Goal: Task Accomplishment & Management: Manage account settings

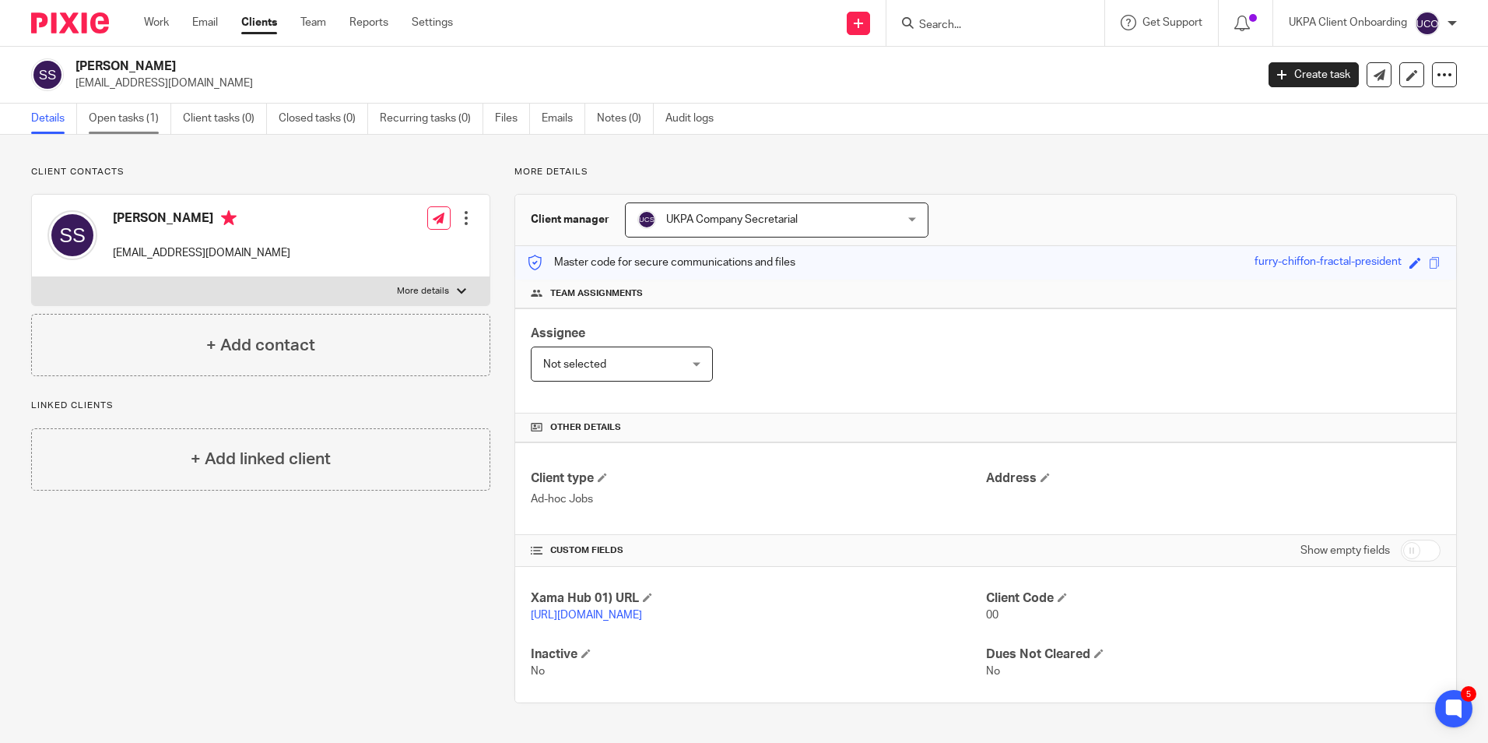
click at [137, 111] on link "Open tasks (1)" at bounding box center [130, 119] width 83 height 30
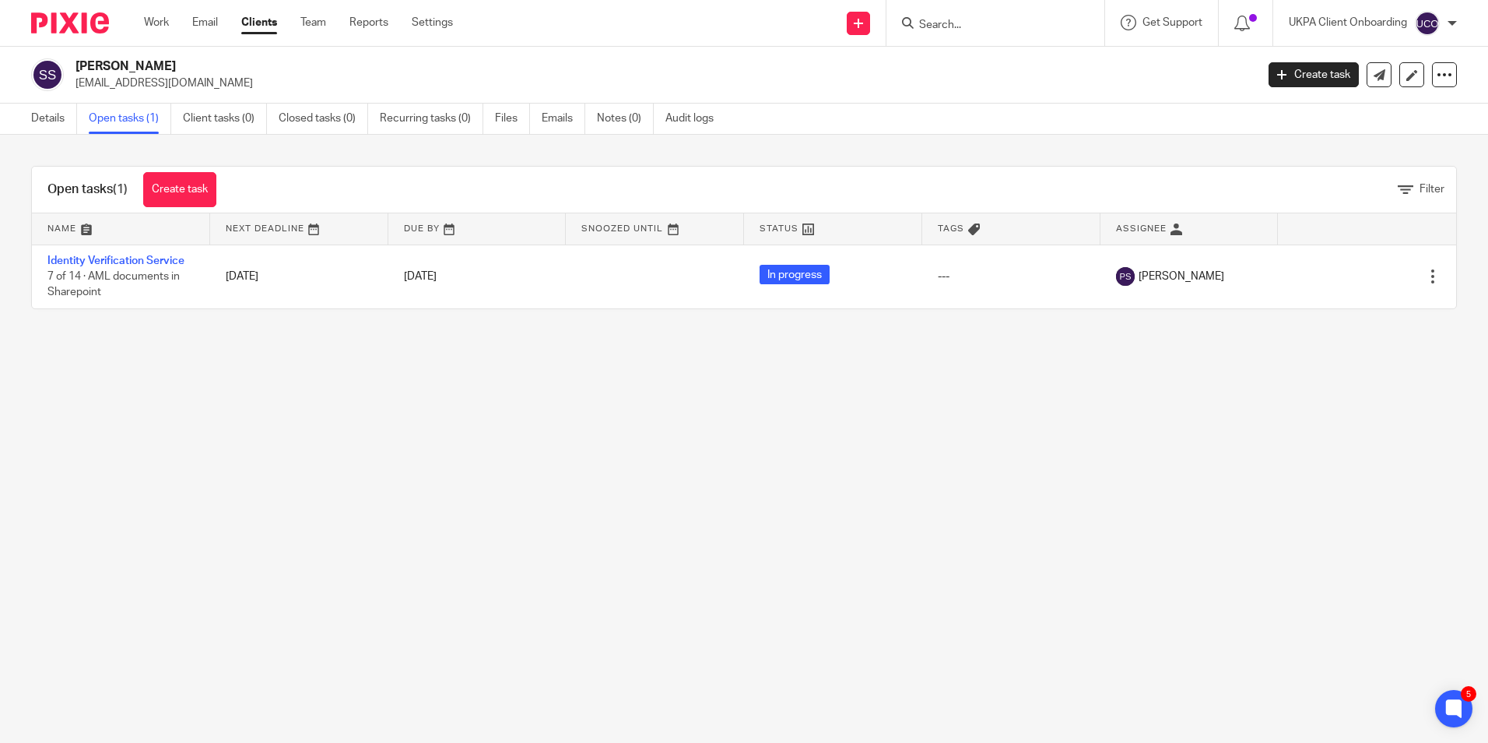
click at [991, 22] on input "Search" at bounding box center [988, 26] width 140 height 14
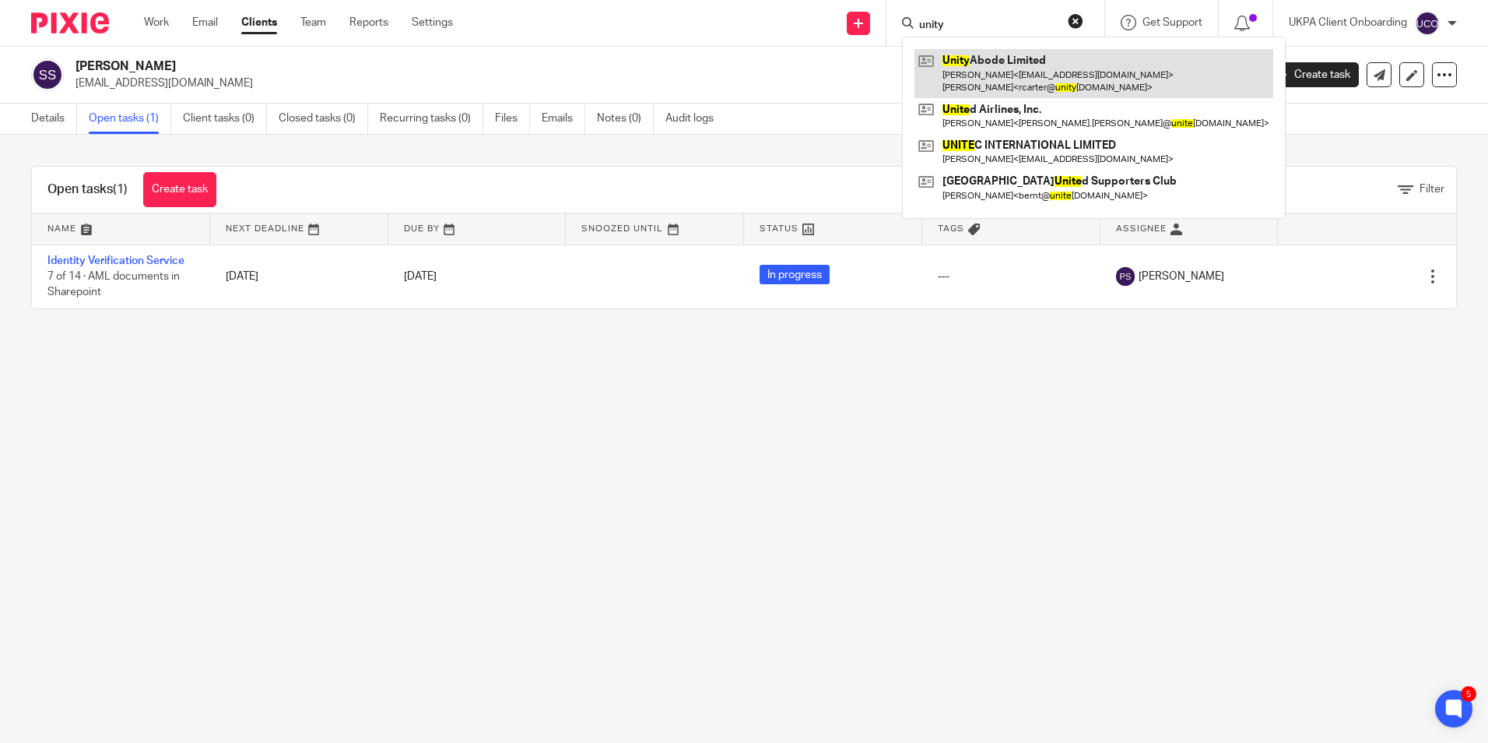
type input "unity"
click at [986, 58] on link at bounding box center [1094, 73] width 359 height 48
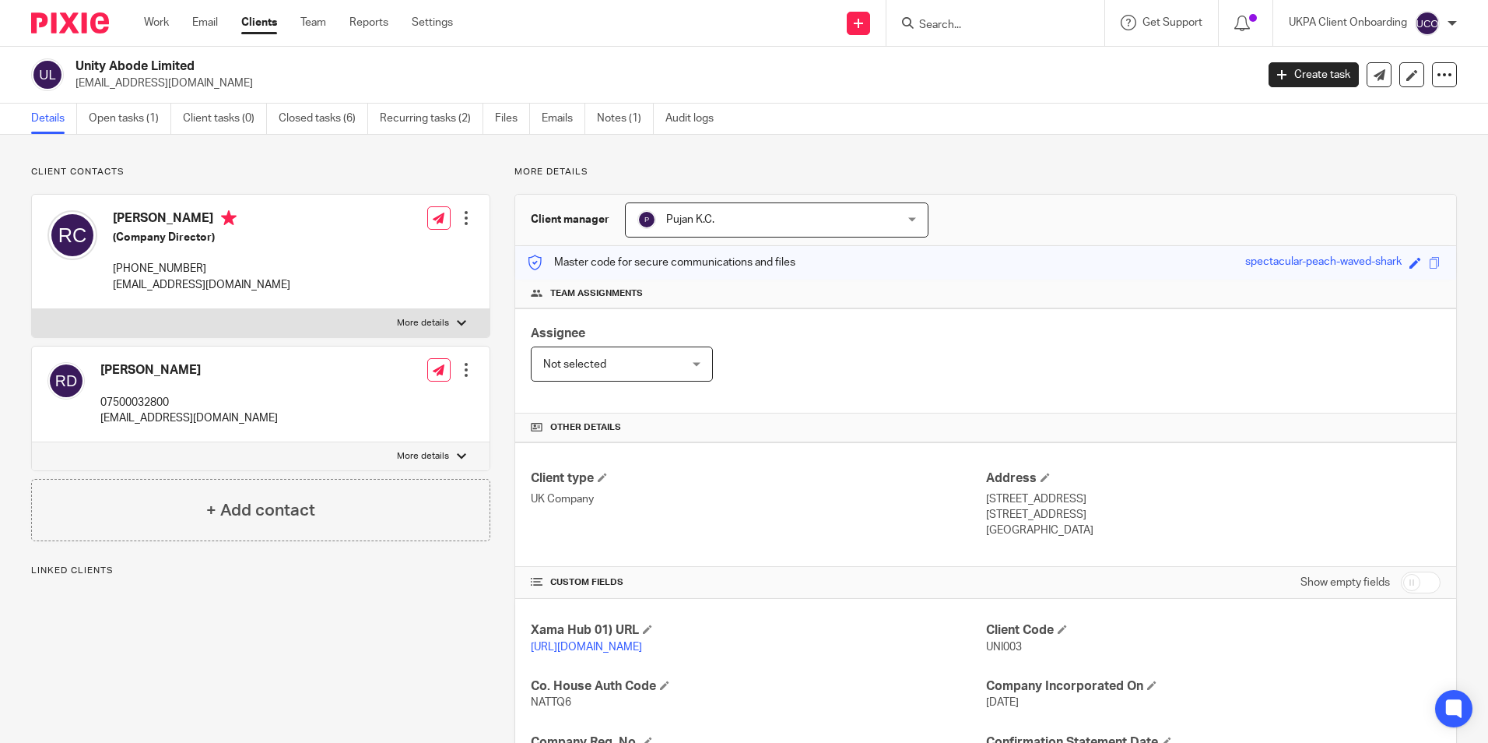
scroll to position [262, 0]
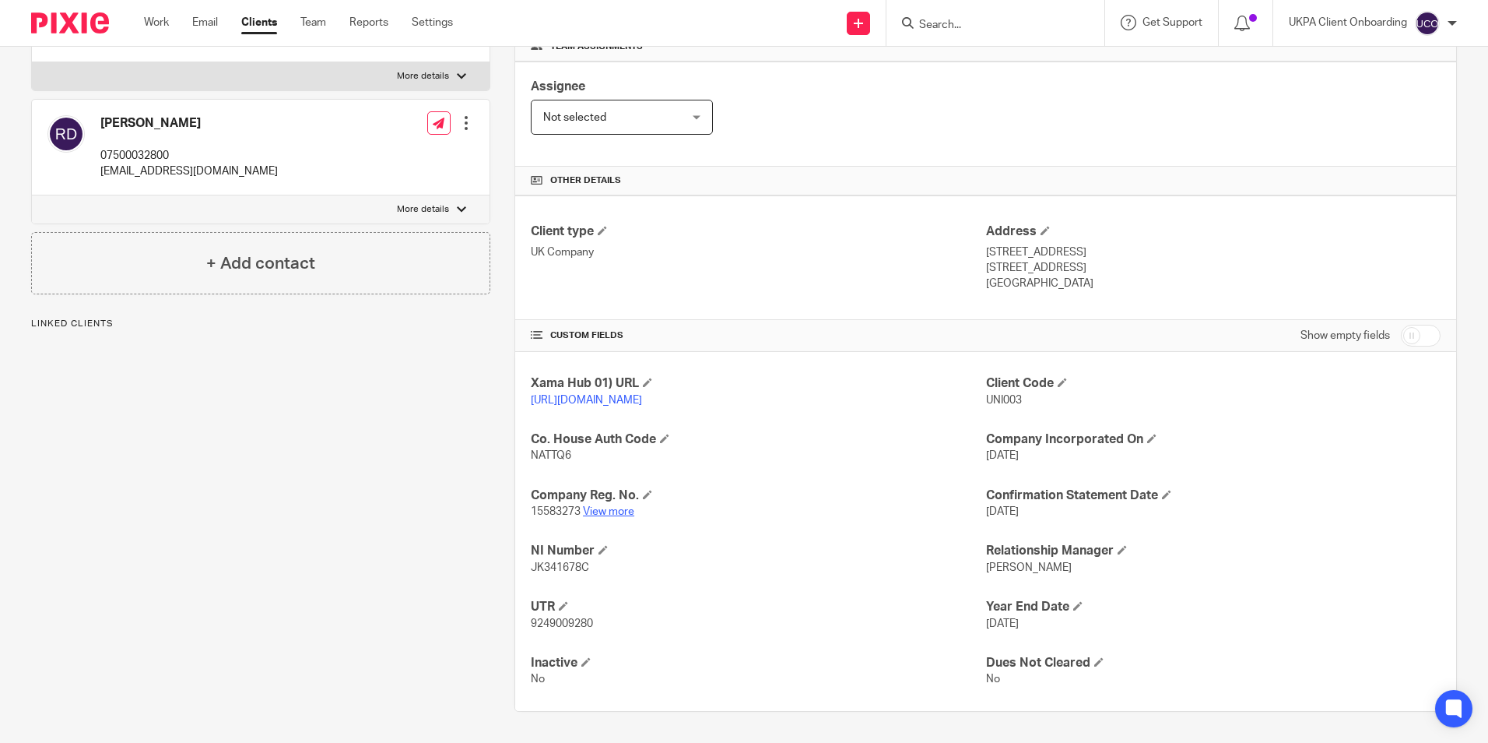
click at [624, 515] on link "View more" at bounding box center [608, 511] width 51 height 11
click at [566, 623] on span "9249009280" at bounding box center [562, 623] width 62 height 11
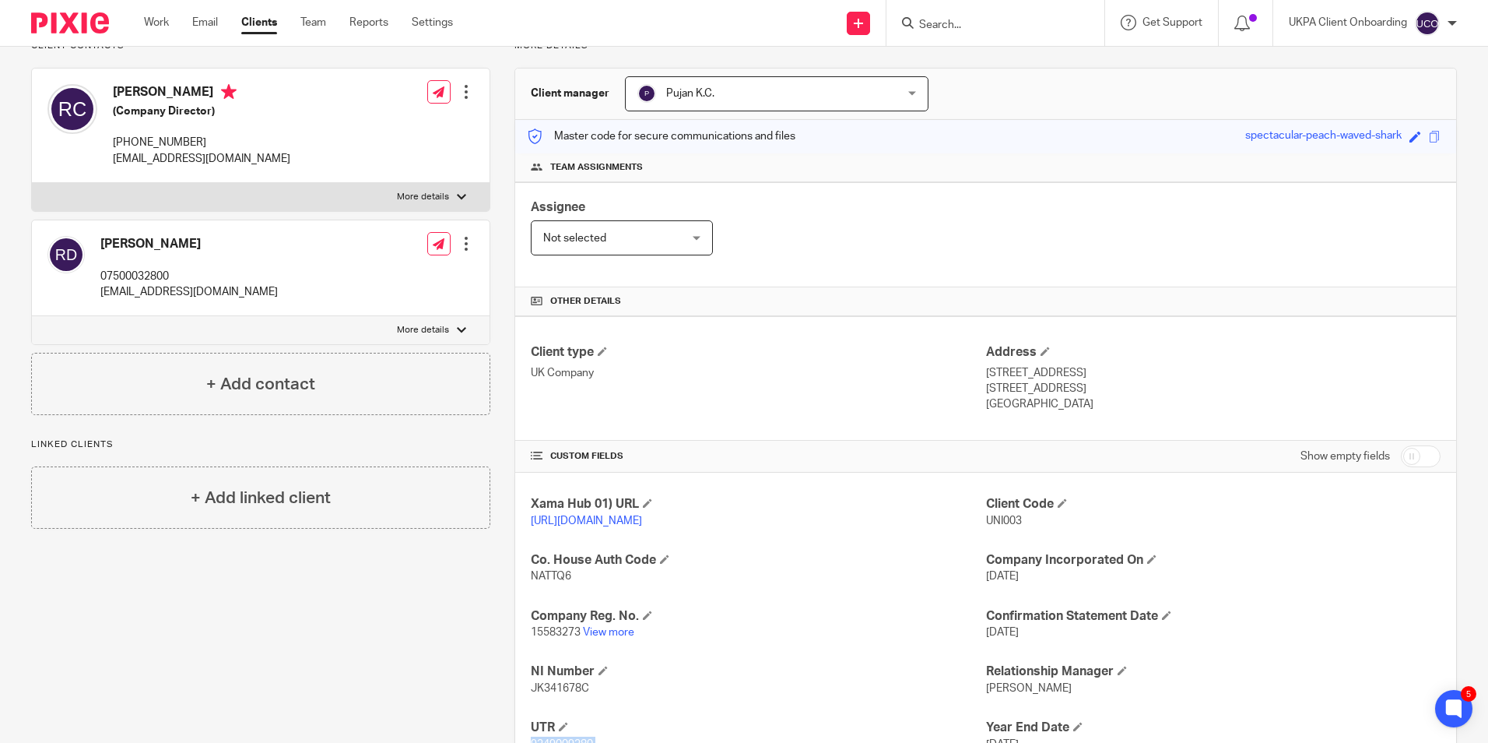
scroll to position [0, 0]
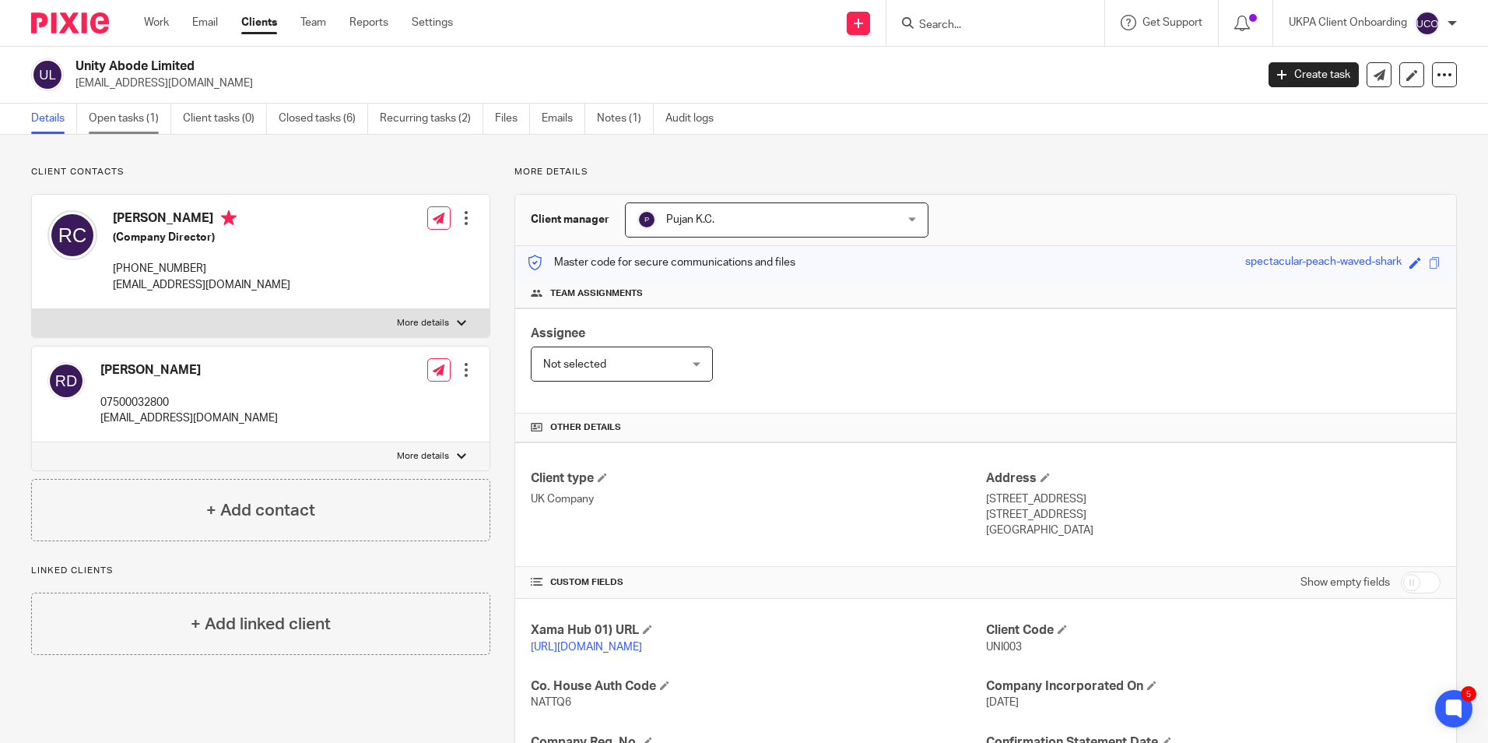
click at [125, 121] on link "Open tasks (1)" at bounding box center [130, 119] width 83 height 30
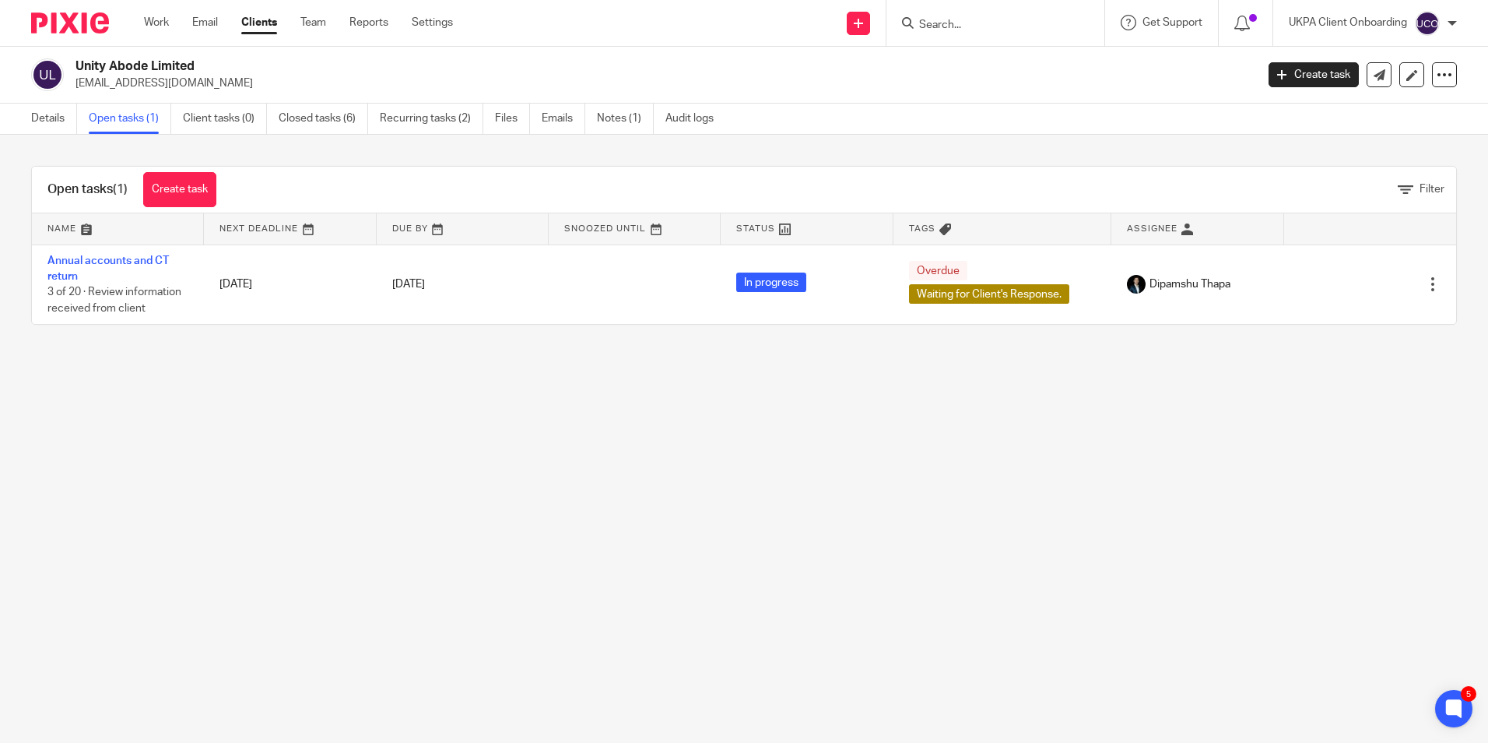
click at [983, 30] on input "Search" at bounding box center [988, 26] width 140 height 14
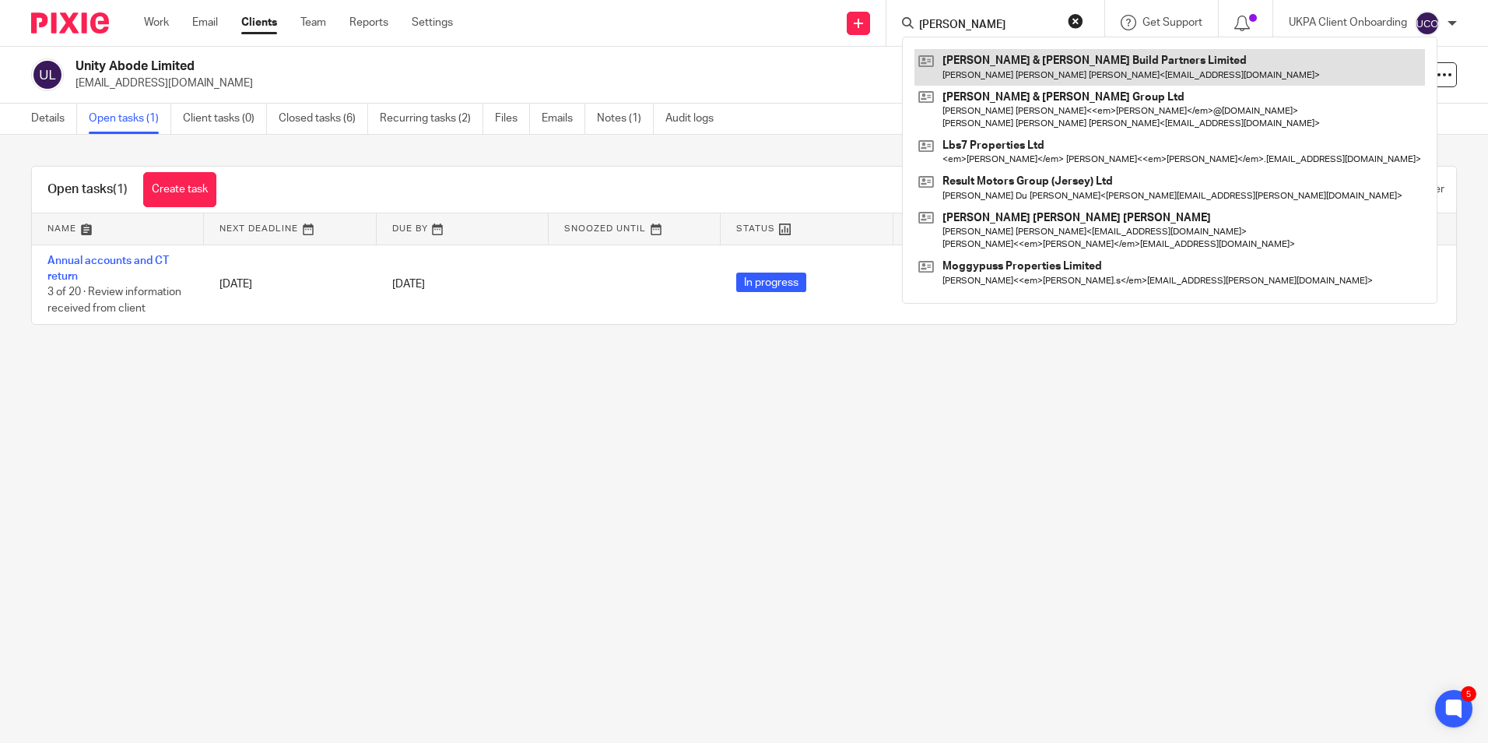
type input "lucas"
click at [990, 62] on link at bounding box center [1170, 67] width 511 height 36
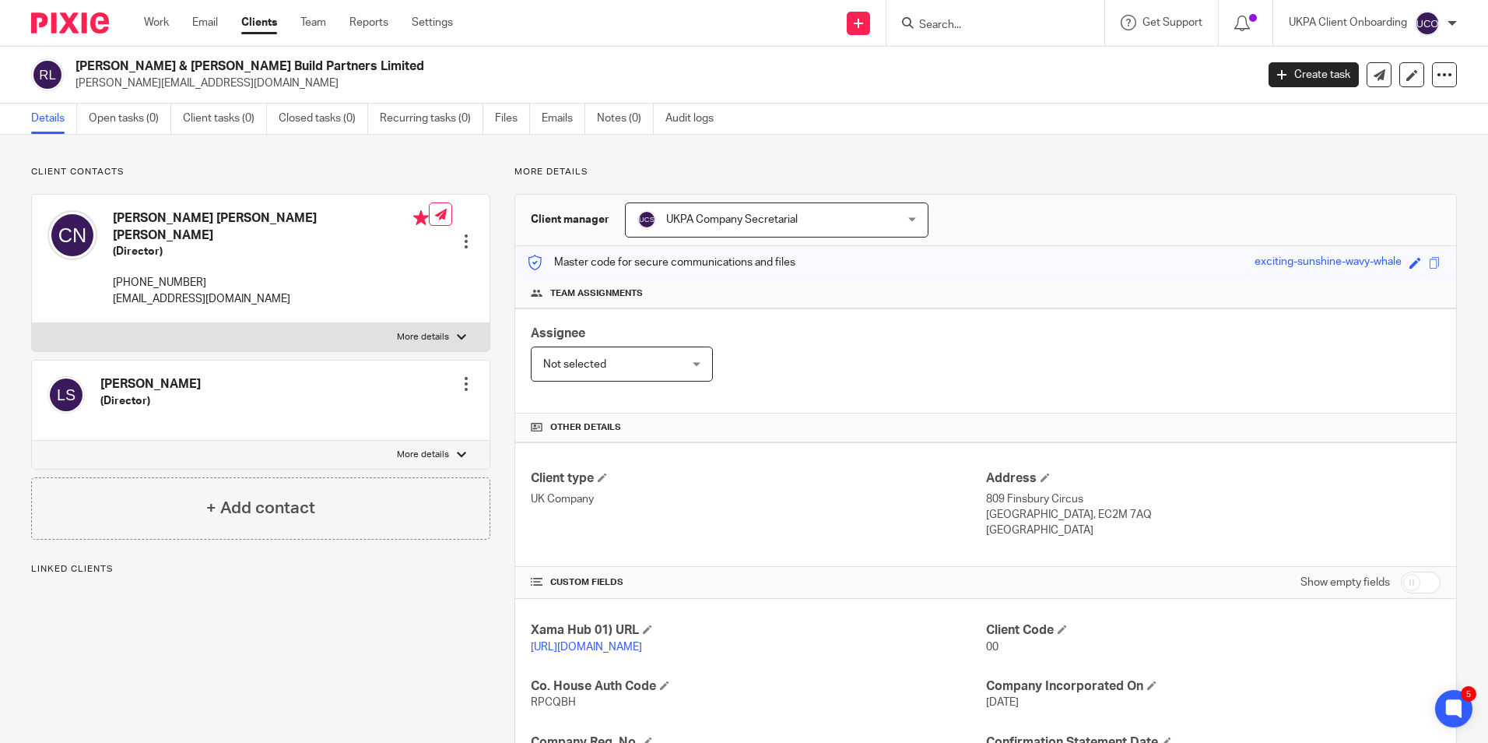
click at [980, 26] on input "Search" at bounding box center [988, 26] width 140 height 14
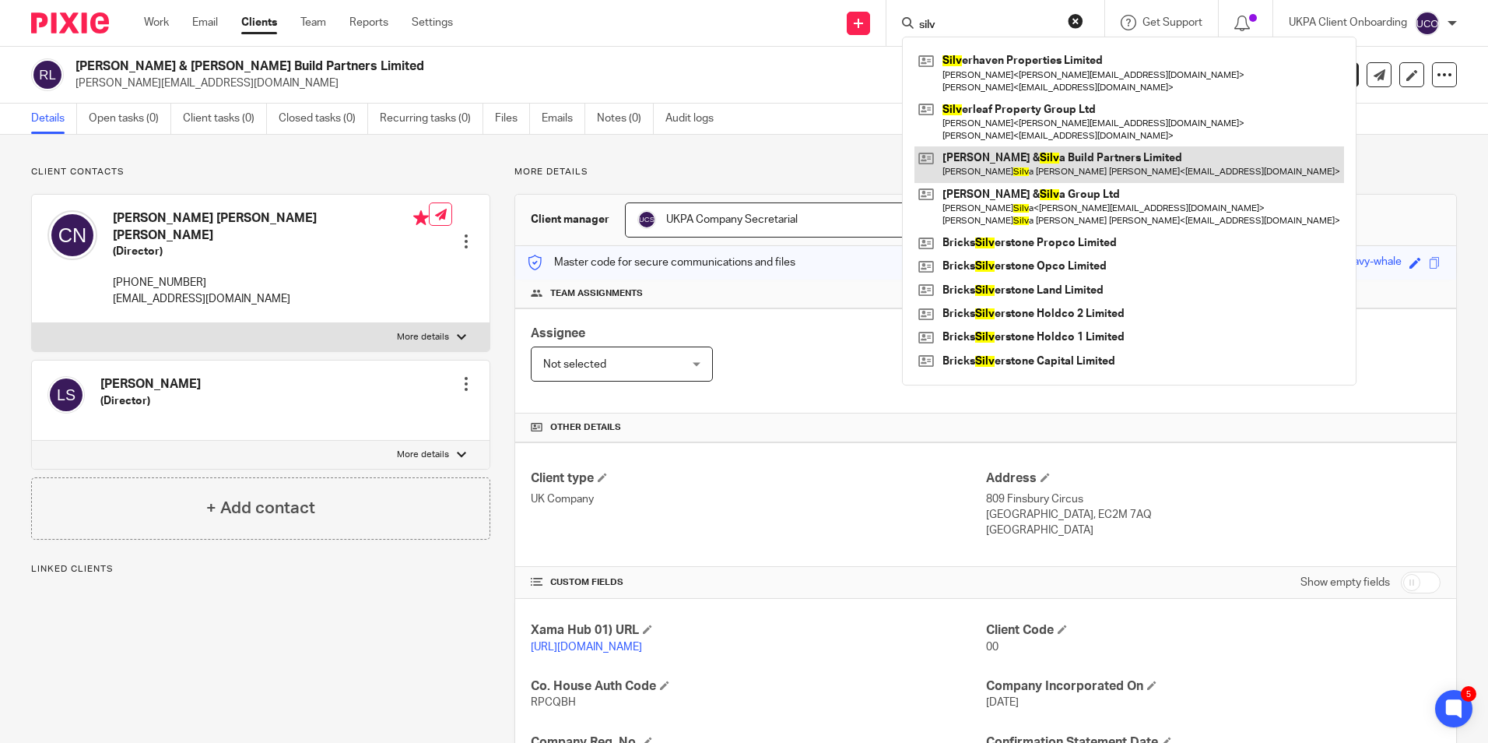
type input "silv"
click at [977, 163] on link at bounding box center [1130, 164] width 430 height 36
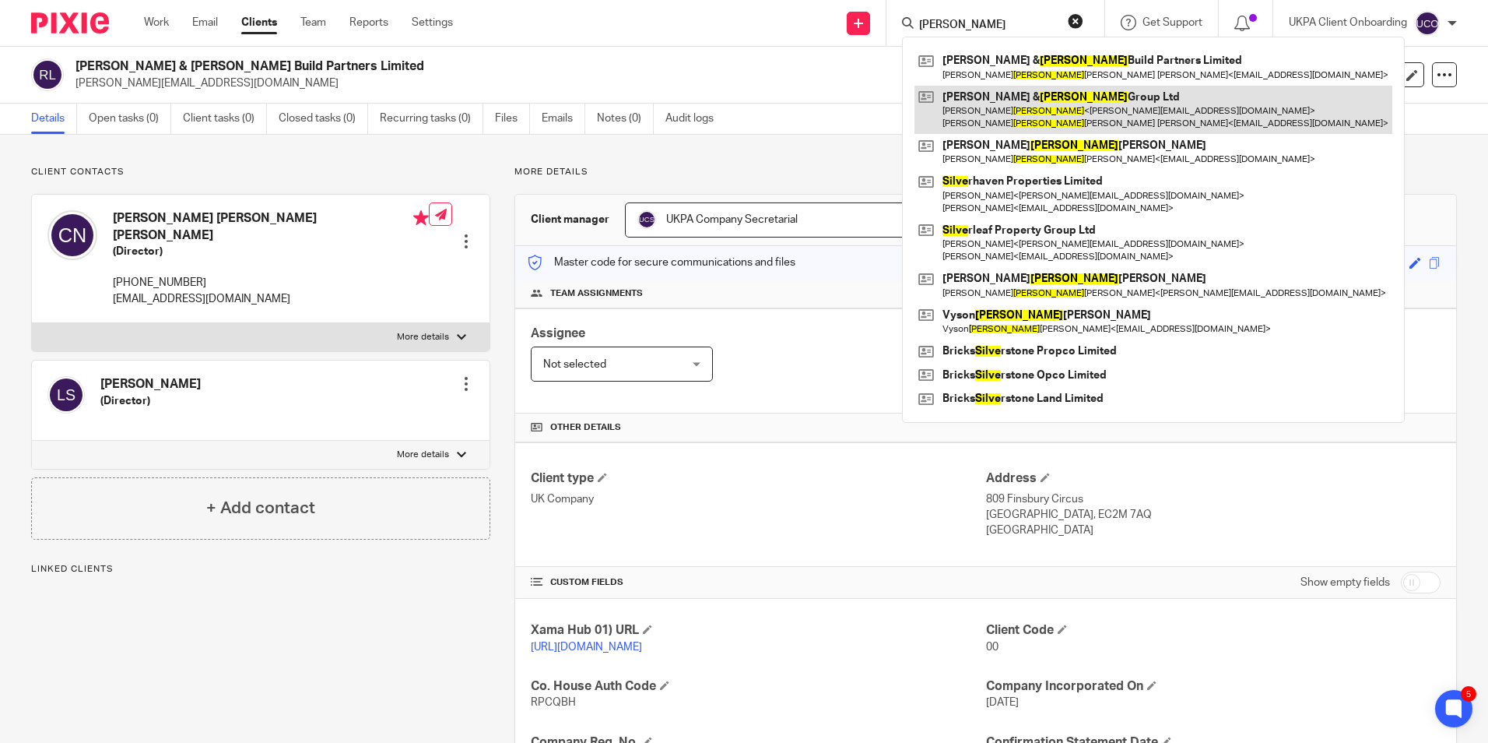
type input "silva"
click at [1014, 113] on link at bounding box center [1154, 110] width 478 height 48
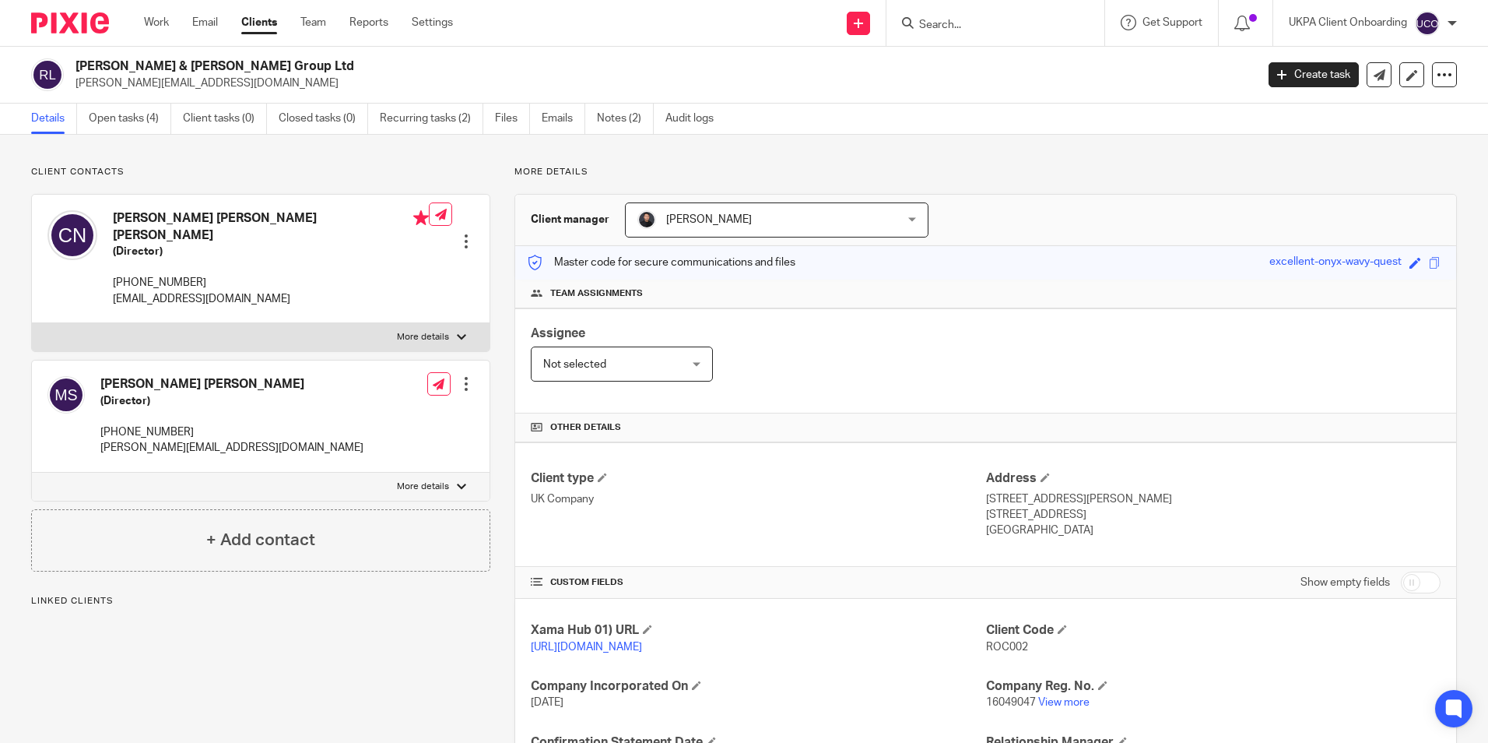
scroll to position [234, 0]
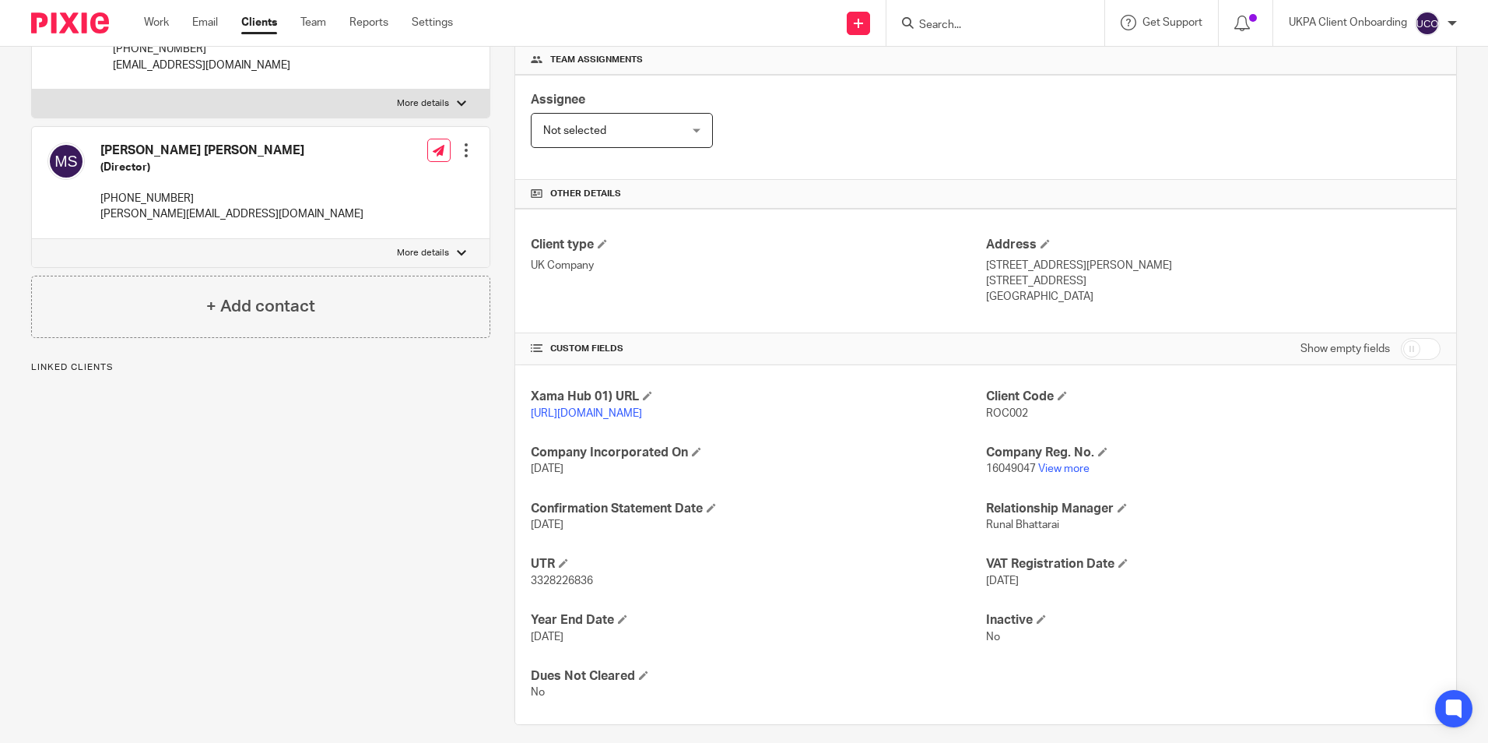
click at [1401, 349] on input "checkbox" at bounding box center [1421, 349] width 40 height 22
checkbox input "true"
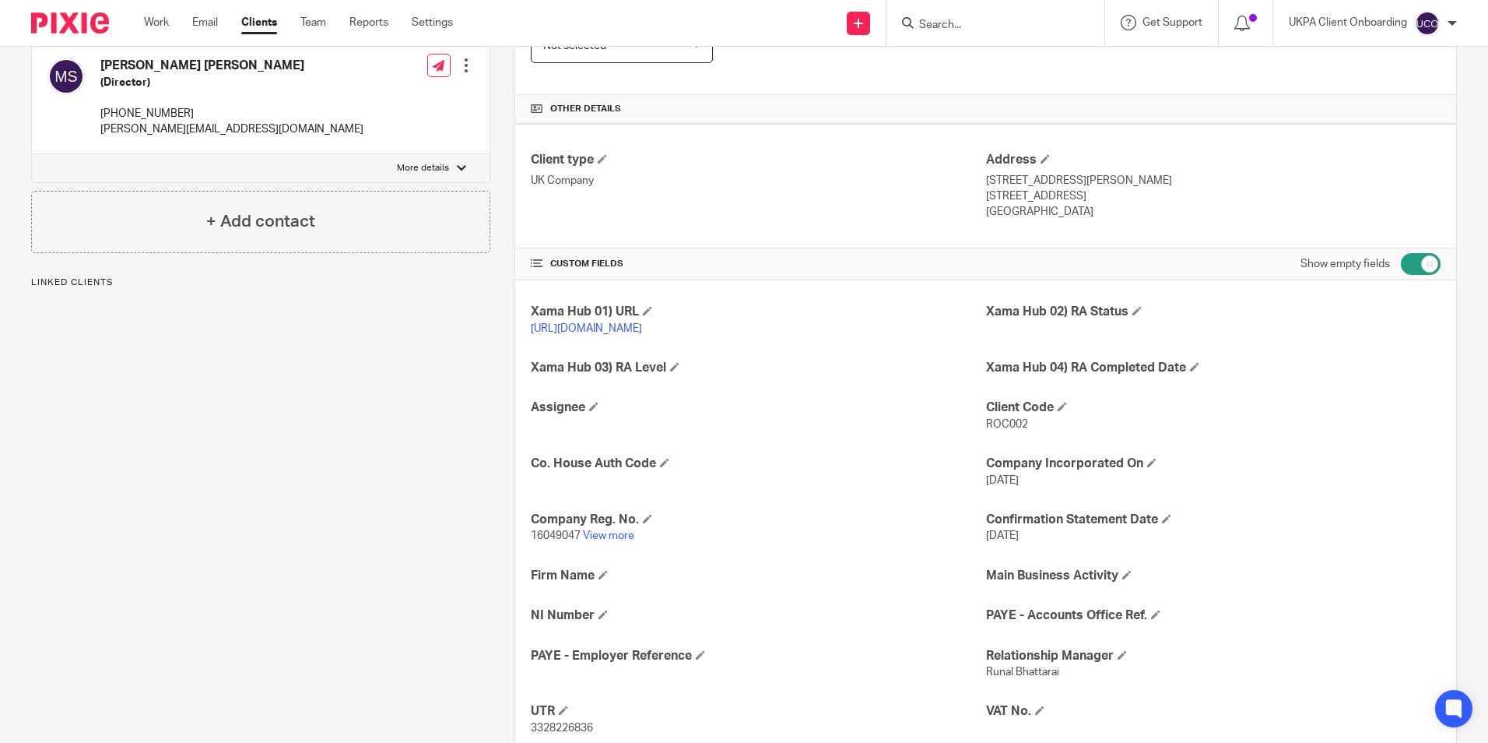
scroll to position [389, 0]
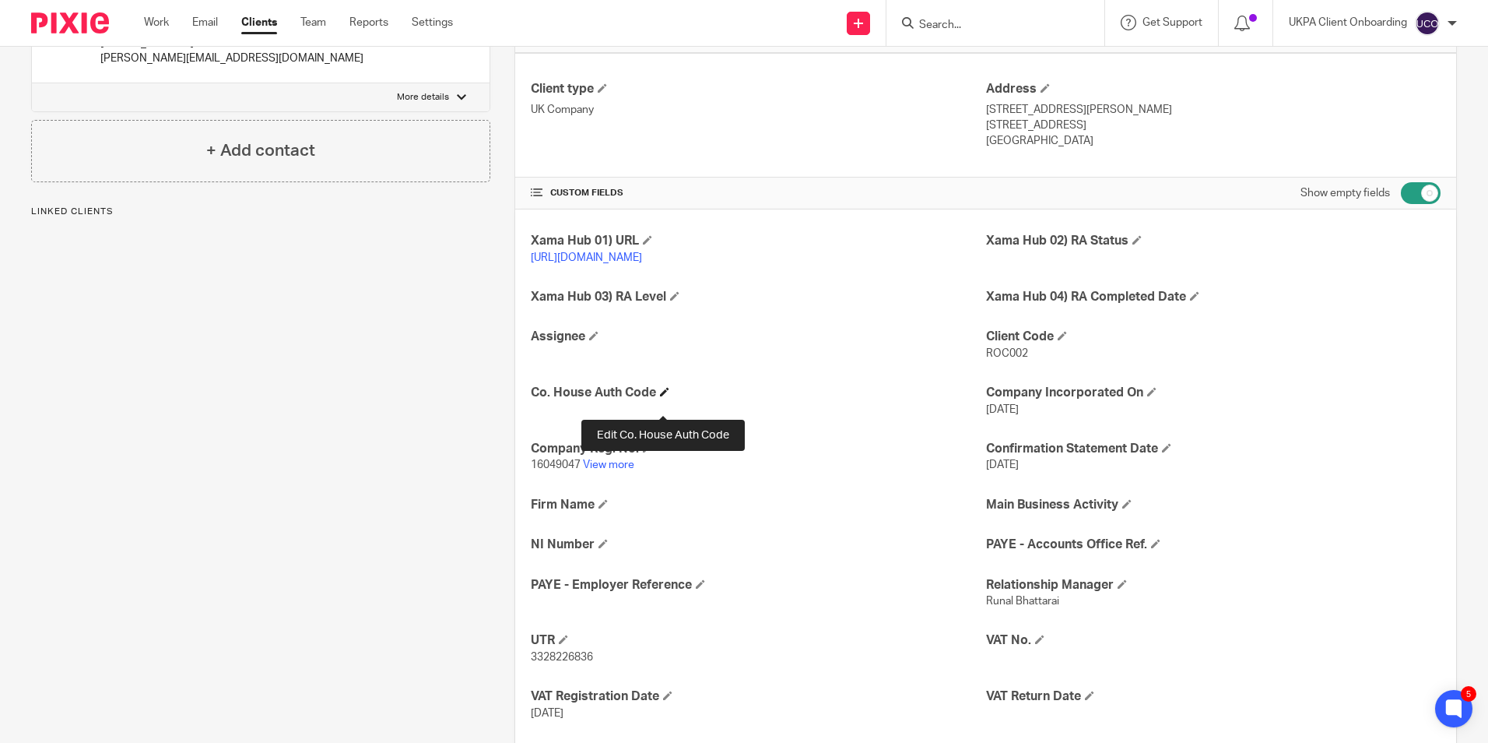
click at [666, 396] on span at bounding box center [664, 391] width 9 height 9
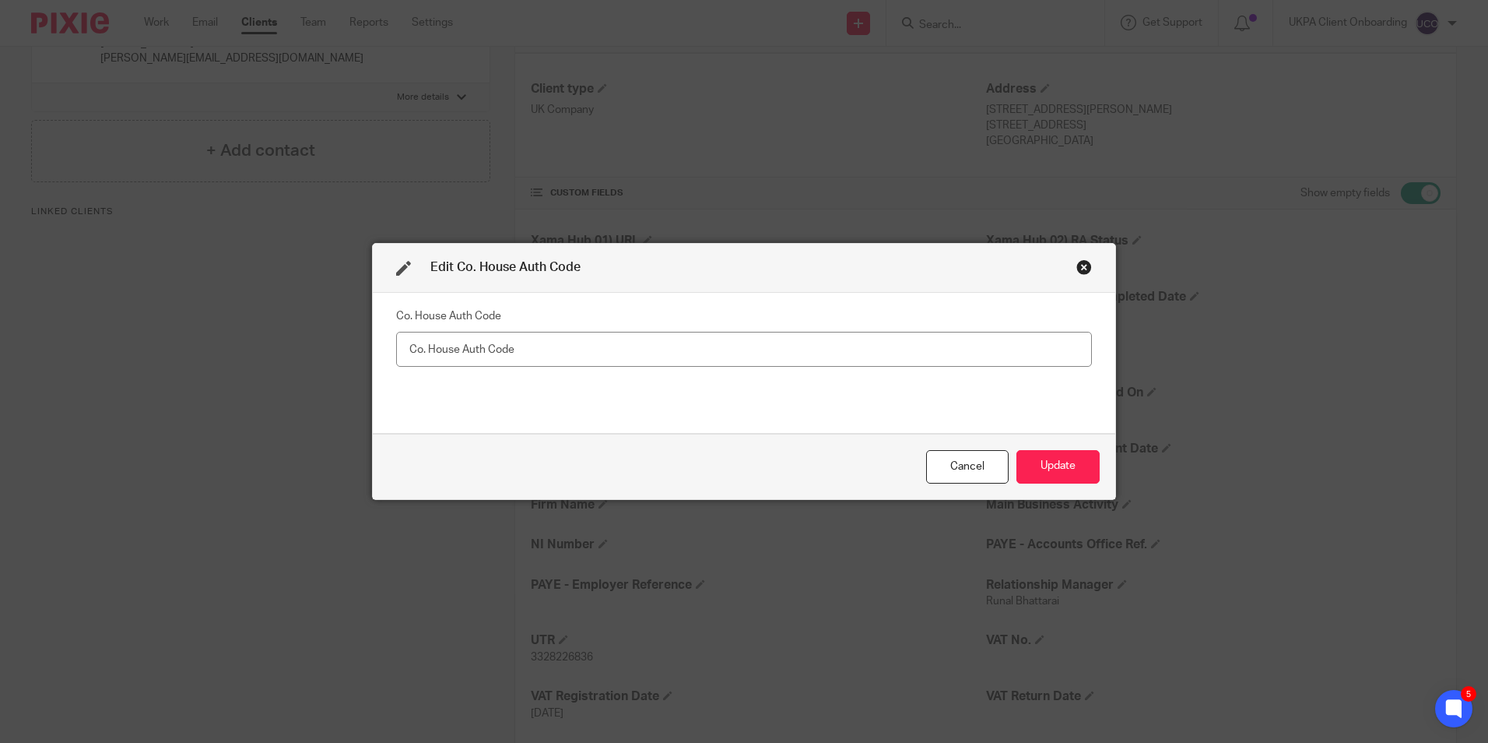
click at [567, 359] on input "text" at bounding box center [744, 349] width 696 height 35
type input "MLKJL6"
click at [1056, 465] on button "Update" at bounding box center [1058, 466] width 83 height 33
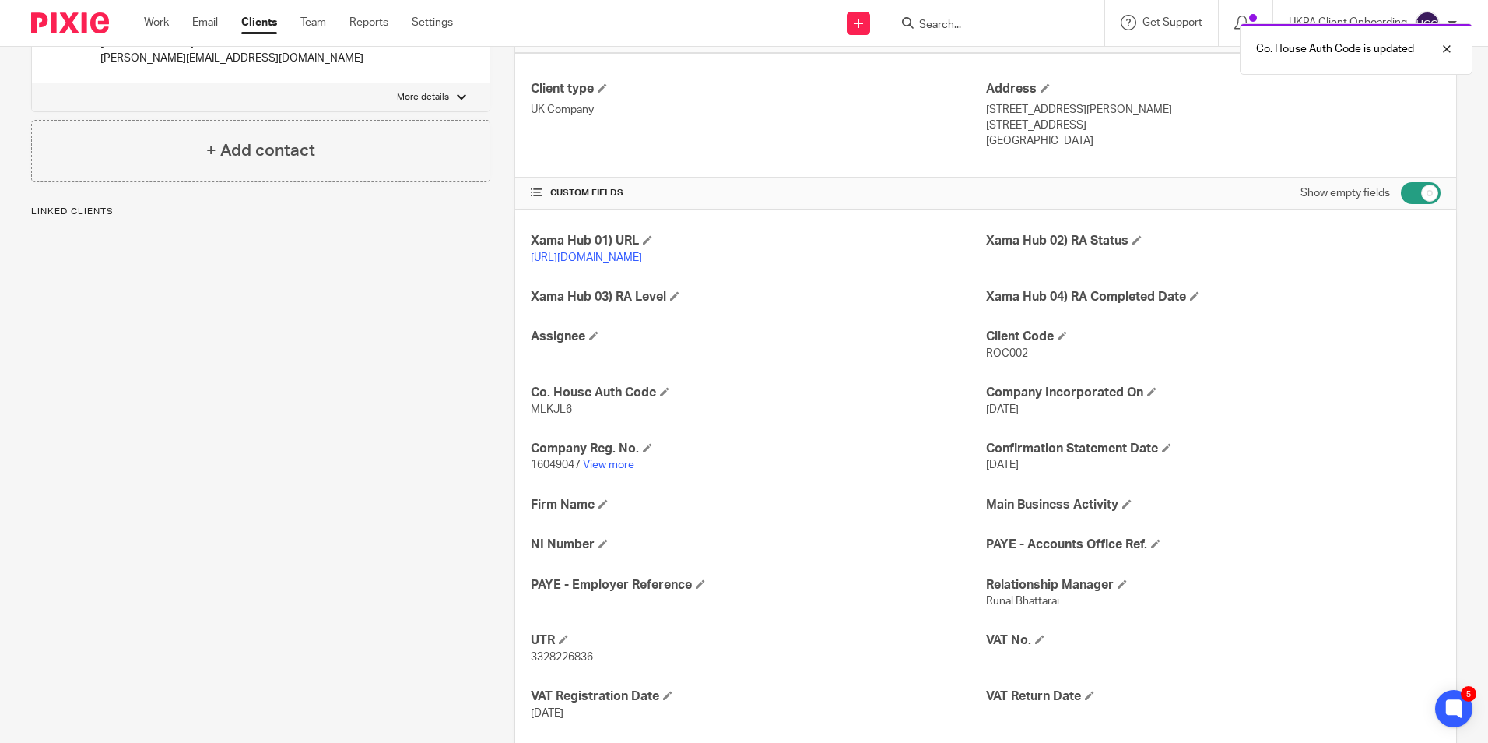
scroll to position [0, 0]
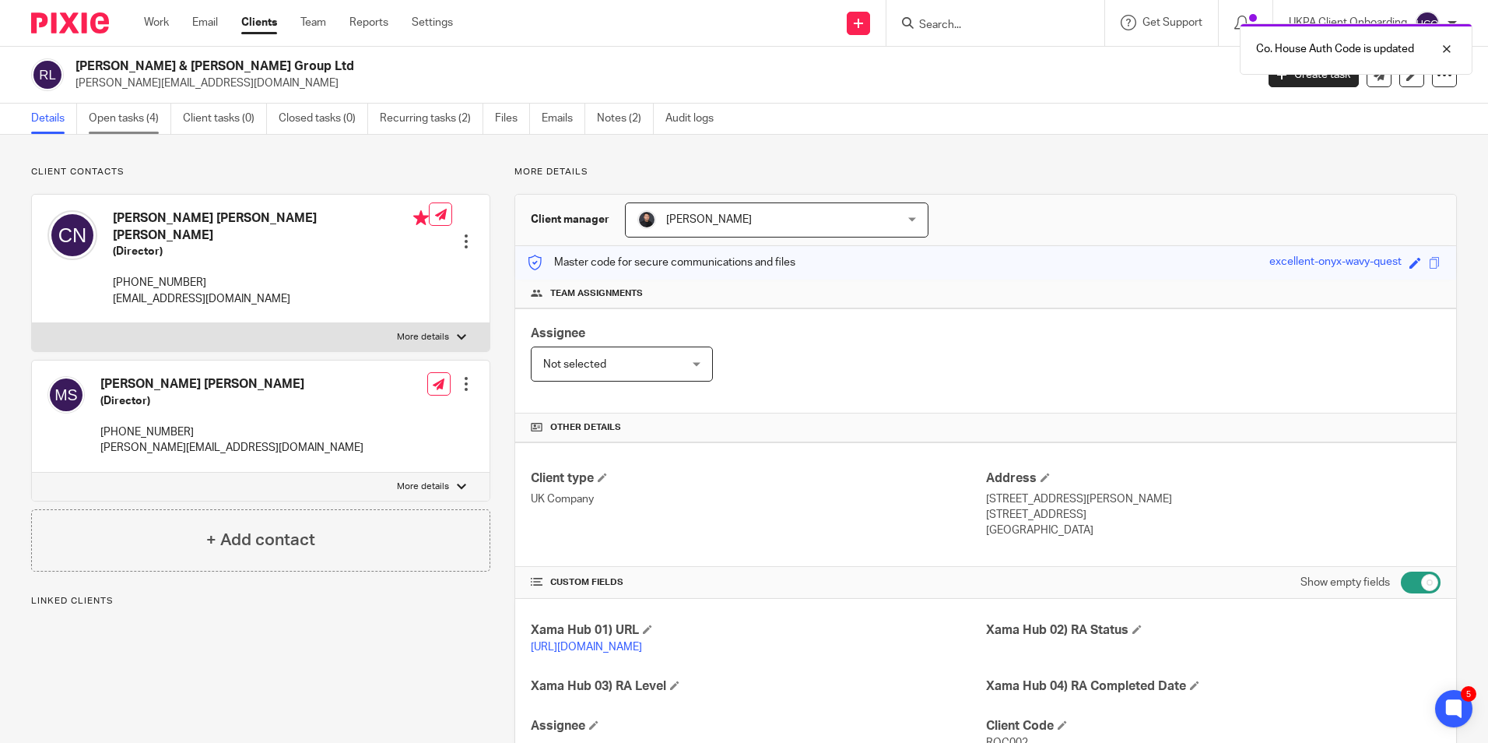
click at [125, 120] on link "Open tasks (4)" at bounding box center [130, 119] width 83 height 30
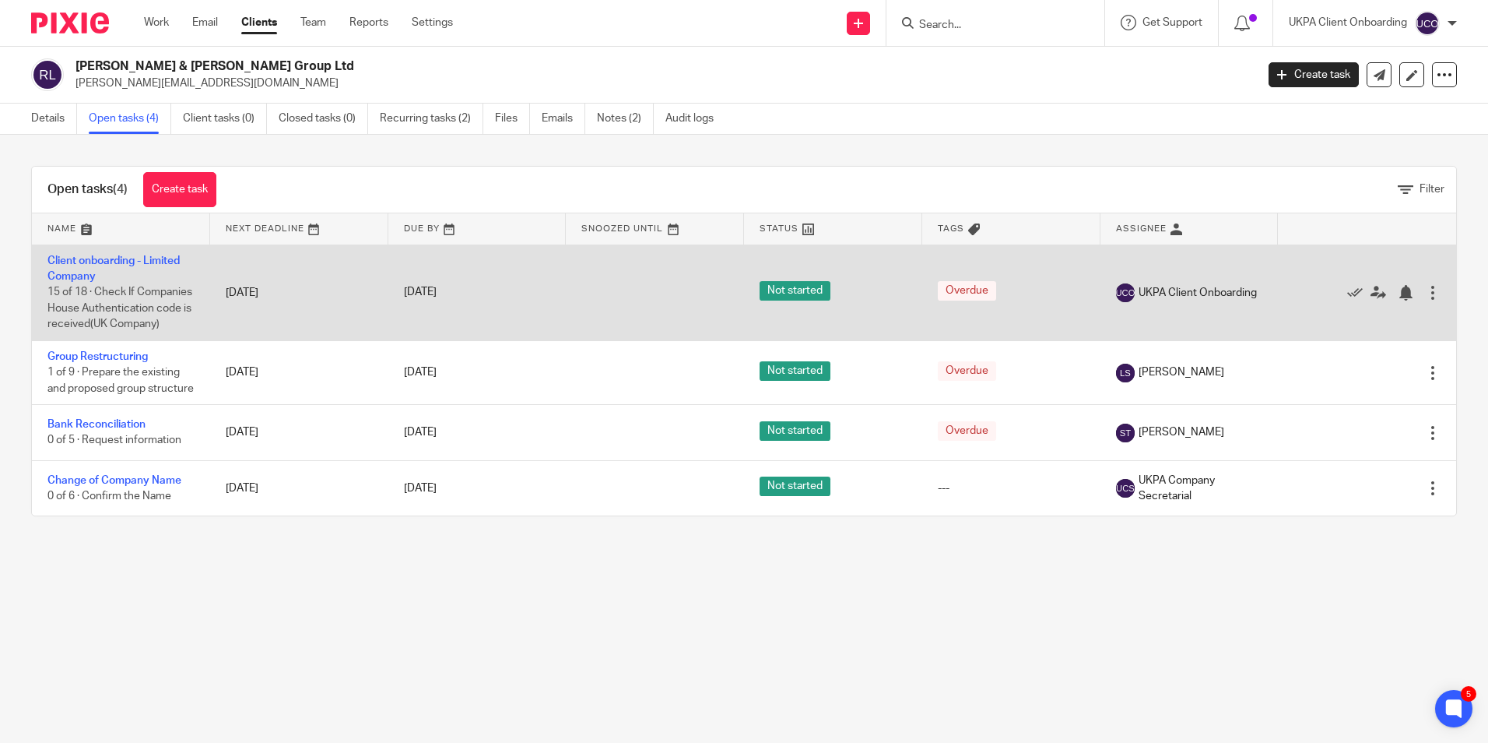
drag, startPoint x: 103, startPoint y: 263, endPoint x: 270, endPoint y: 282, distance: 168.4
click at [103, 263] on link "Client onboarding - Limited Company" at bounding box center [113, 268] width 132 height 26
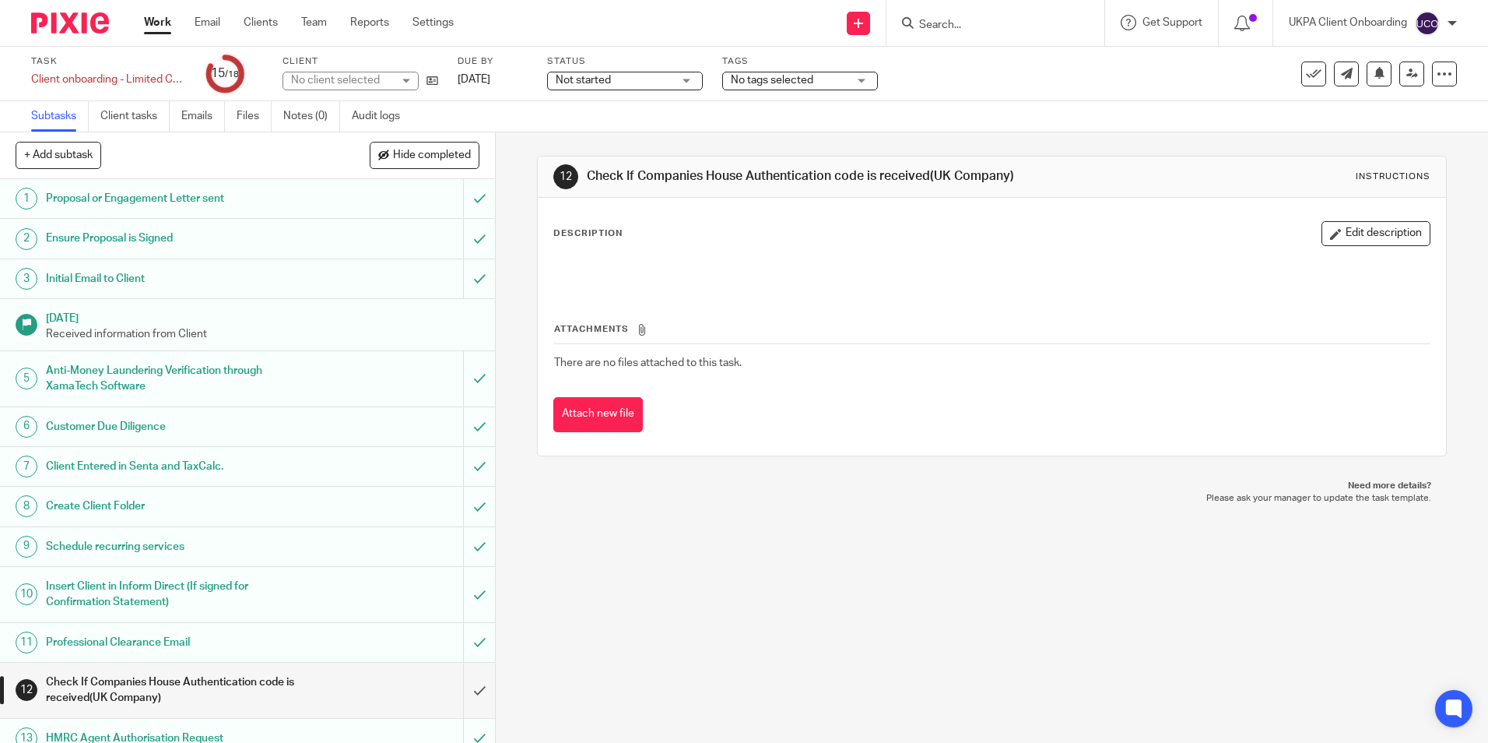
scroll to position [231, 0]
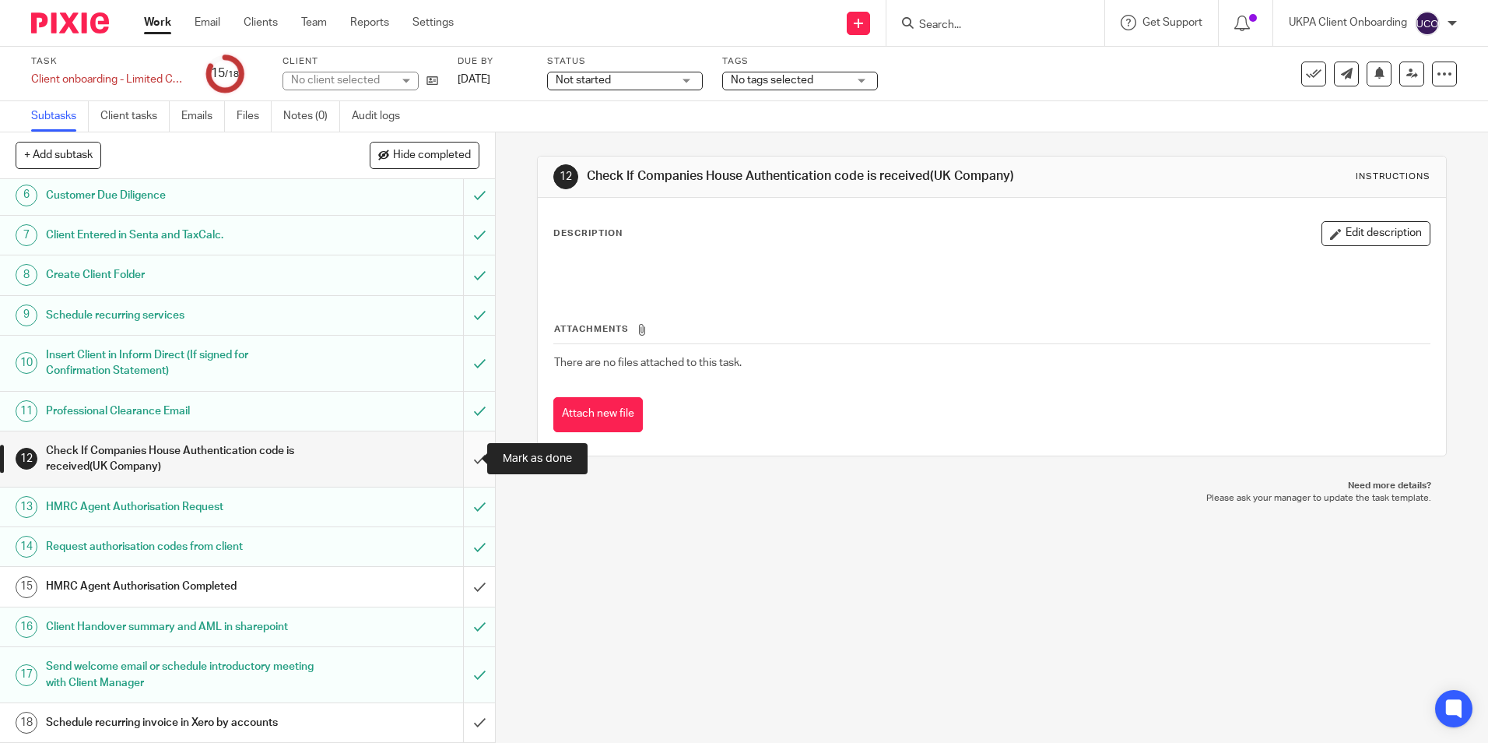
click at [461, 456] on input "submit" at bounding box center [247, 458] width 495 height 55
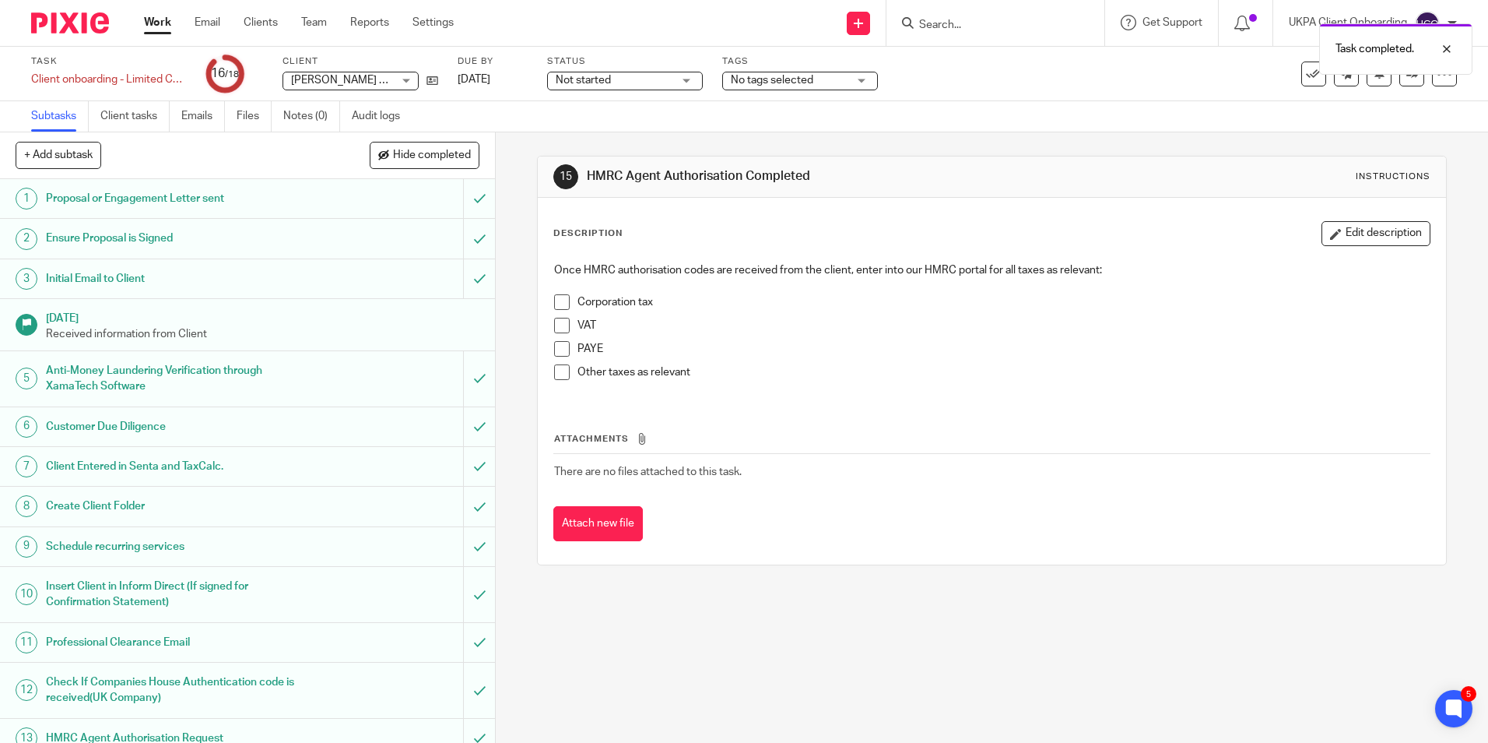
click at [948, 30] on div "Task completed." at bounding box center [1108, 45] width 729 height 59
click at [947, 26] on div "Task completed." at bounding box center [1108, 45] width 729 height 59
click at [971, 26] on div "Task completed." at bounding box center [1108, 45] width 729 height 59
click at [971, 27] on div "Task completed." at bounding box center [1108, 45] width 729 height 59
drag, startPoint x: 971, startPoint y: 27, endPoint x: 943, endPoint y: 23, distance: 27.6
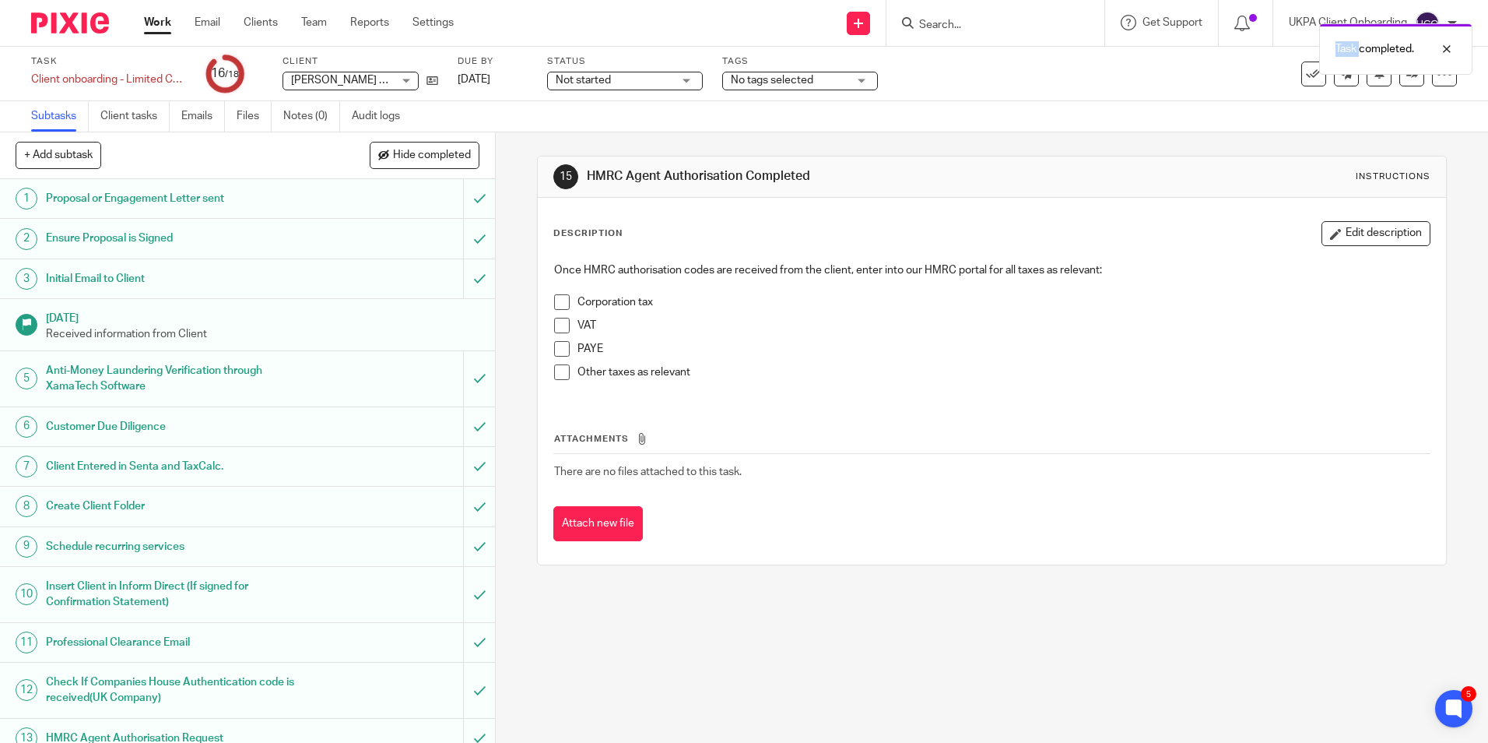
click at [943, 23] on div "Task completed." at bounding box center [1108, 45] width 729 height 59
click at [973, 26] on input "Search" at bounding box center [988, 26] width 140 height 14
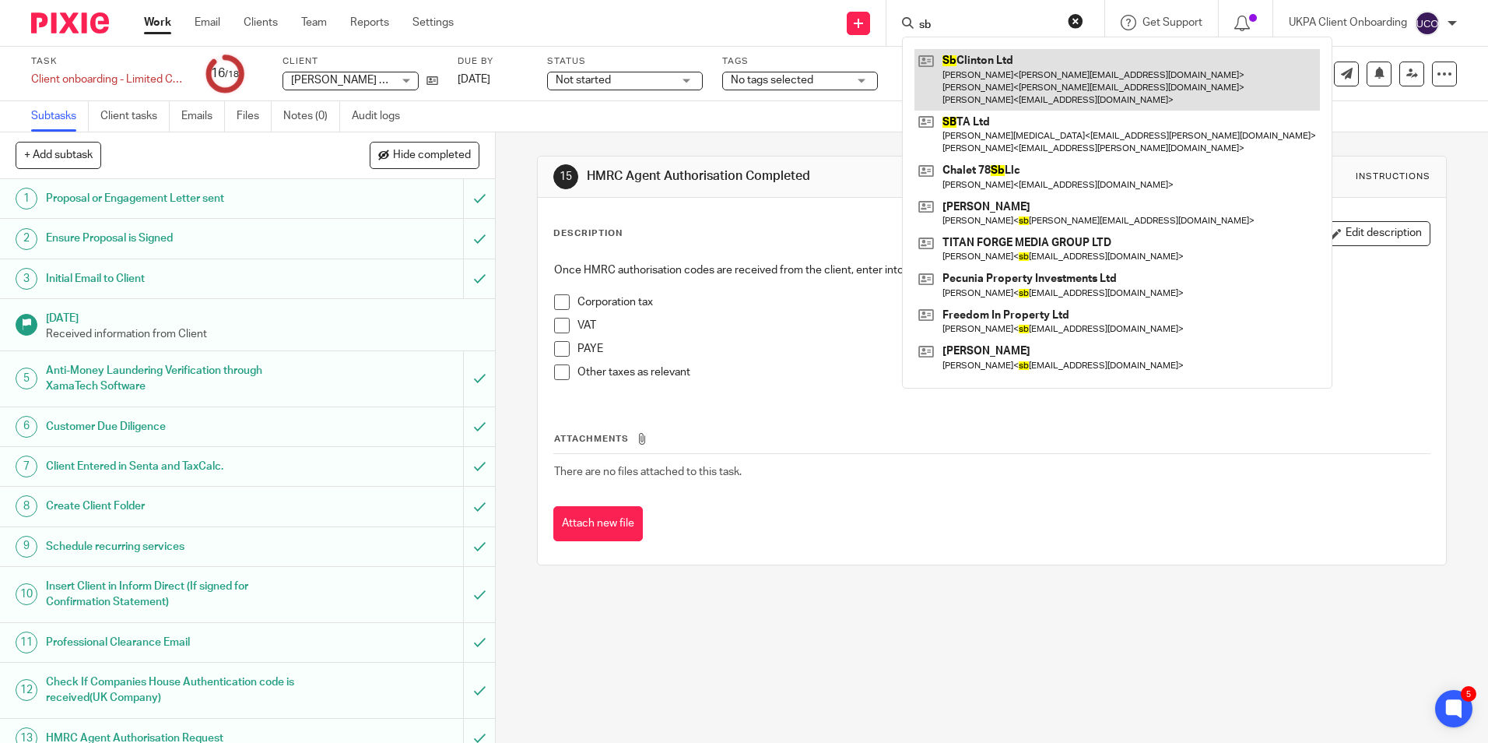
type input "sb"
click at [956, 59] on link at bounding box center [1118, 79] width 406 height 61
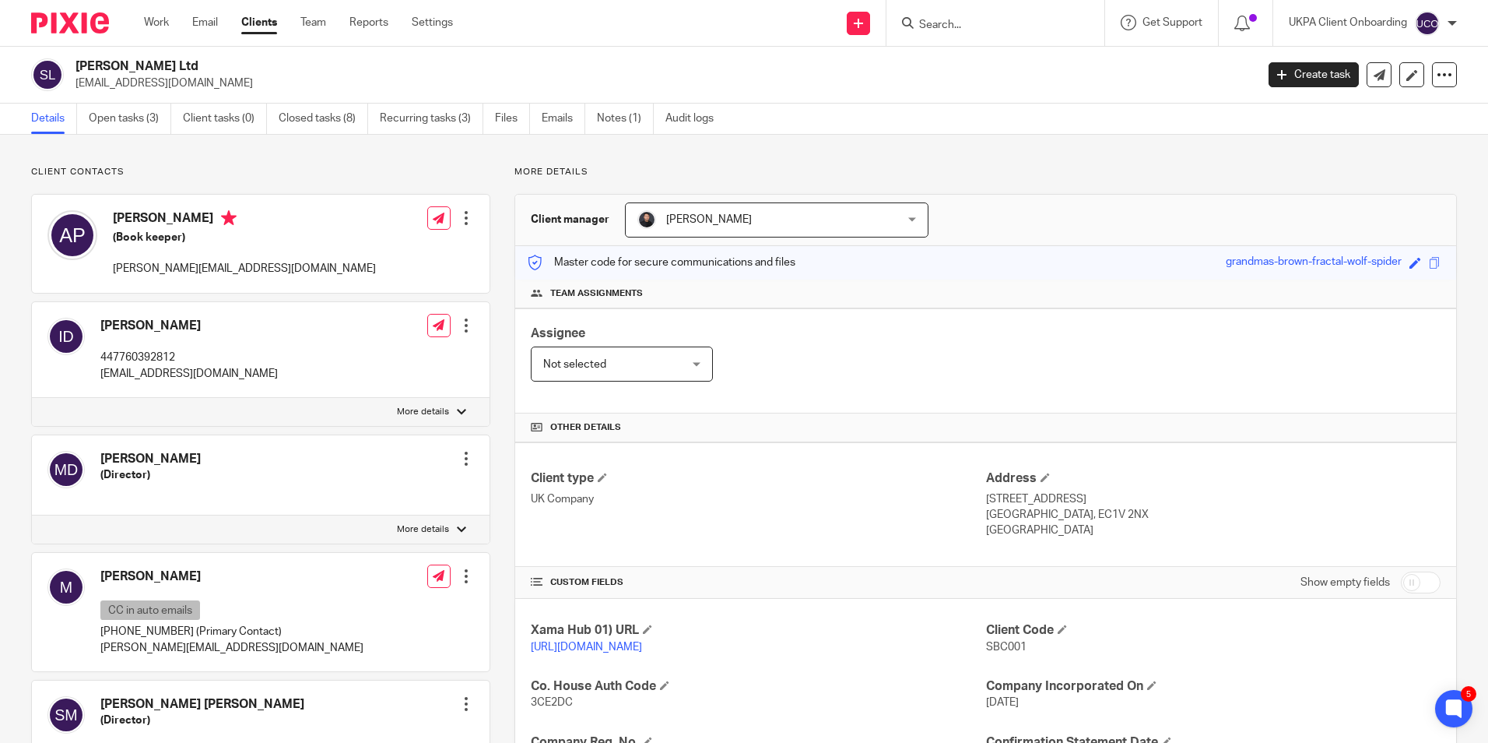
click at [962, 19] on input "Search" at bounding box center [988, 26] width 140 height 14
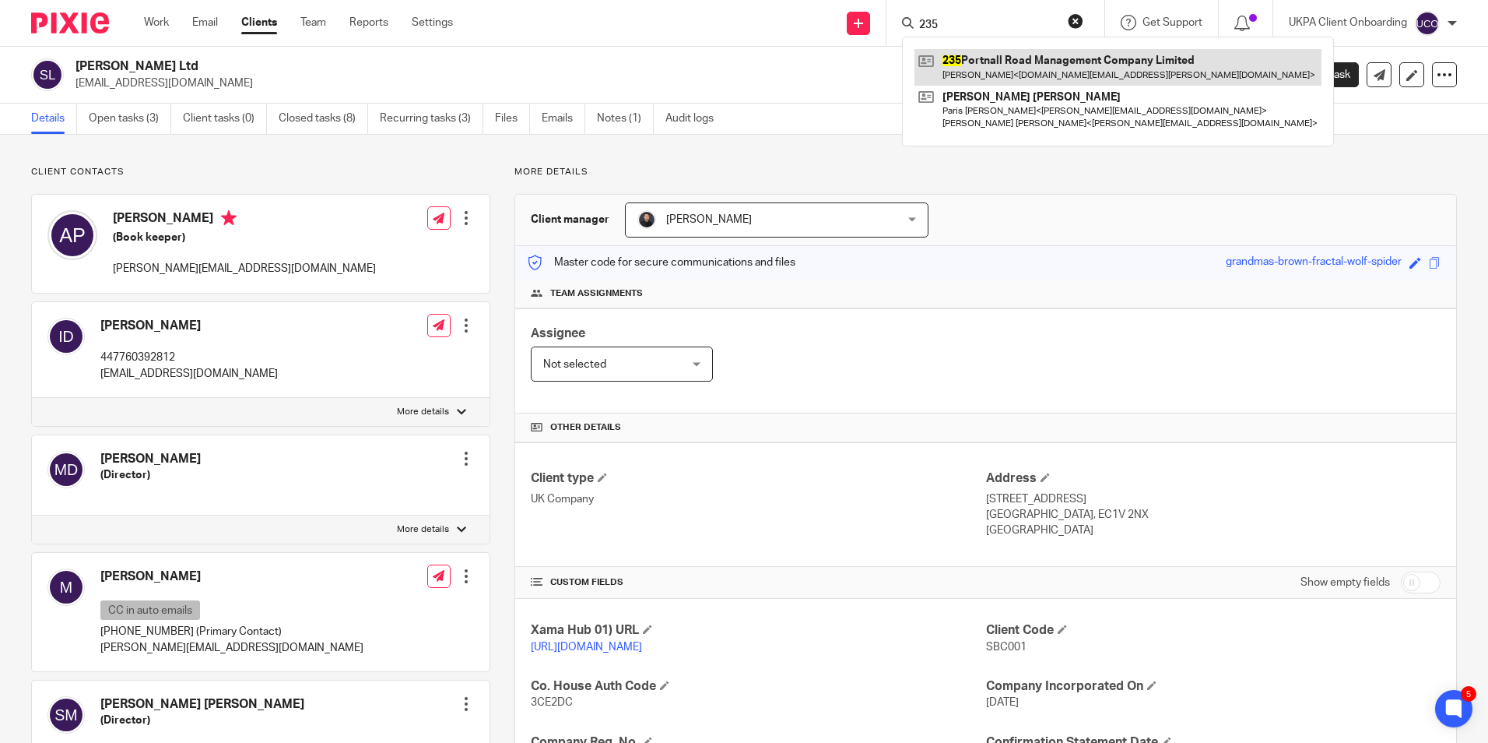
type input "235"
click at [998, 69] on link at bounding box center [1118, 67] width 407 height 36
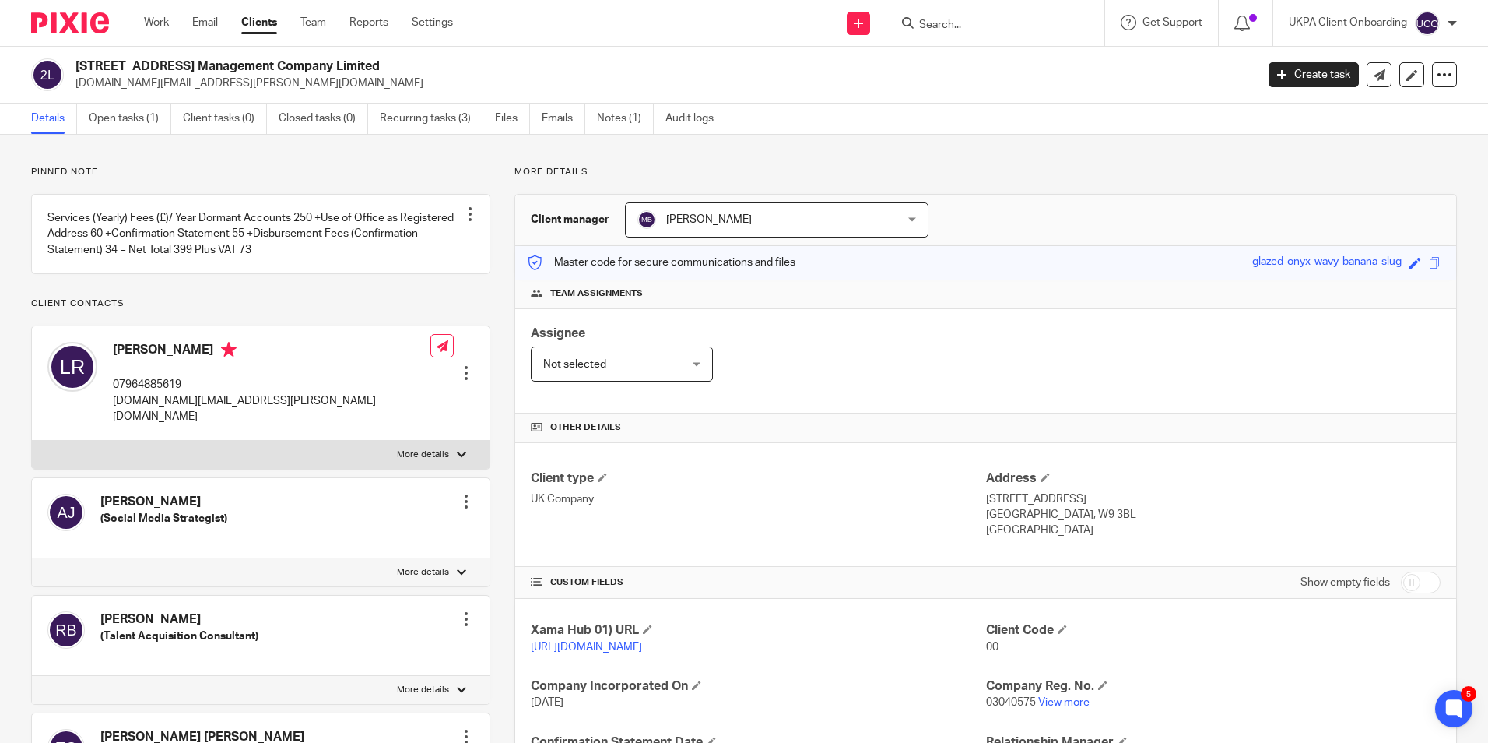
click at [275, 61] on h2 "[STREET_ADDRESS] Management Company Limited" at bounding box center [544, 66] width 936 height 16
click at [285, 69] on h2 "[STREET_ADDRESS] Management Company Limited" at bounding box center [544, 66] width 936 height 16
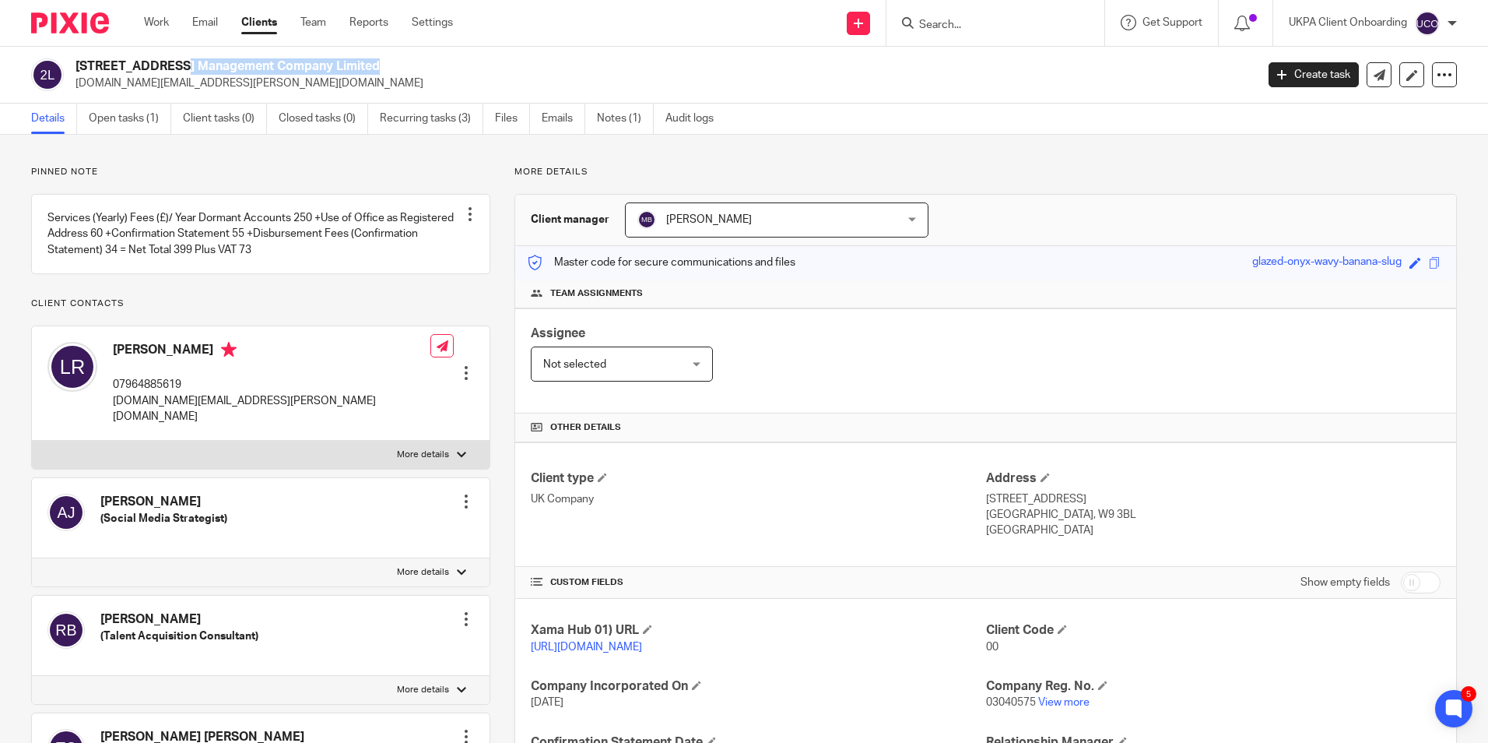
click at [285, 69] on h2 "[STREET_ADDRESS] Management Company Limited" at bounding box center [544, 66] width 936 height 16
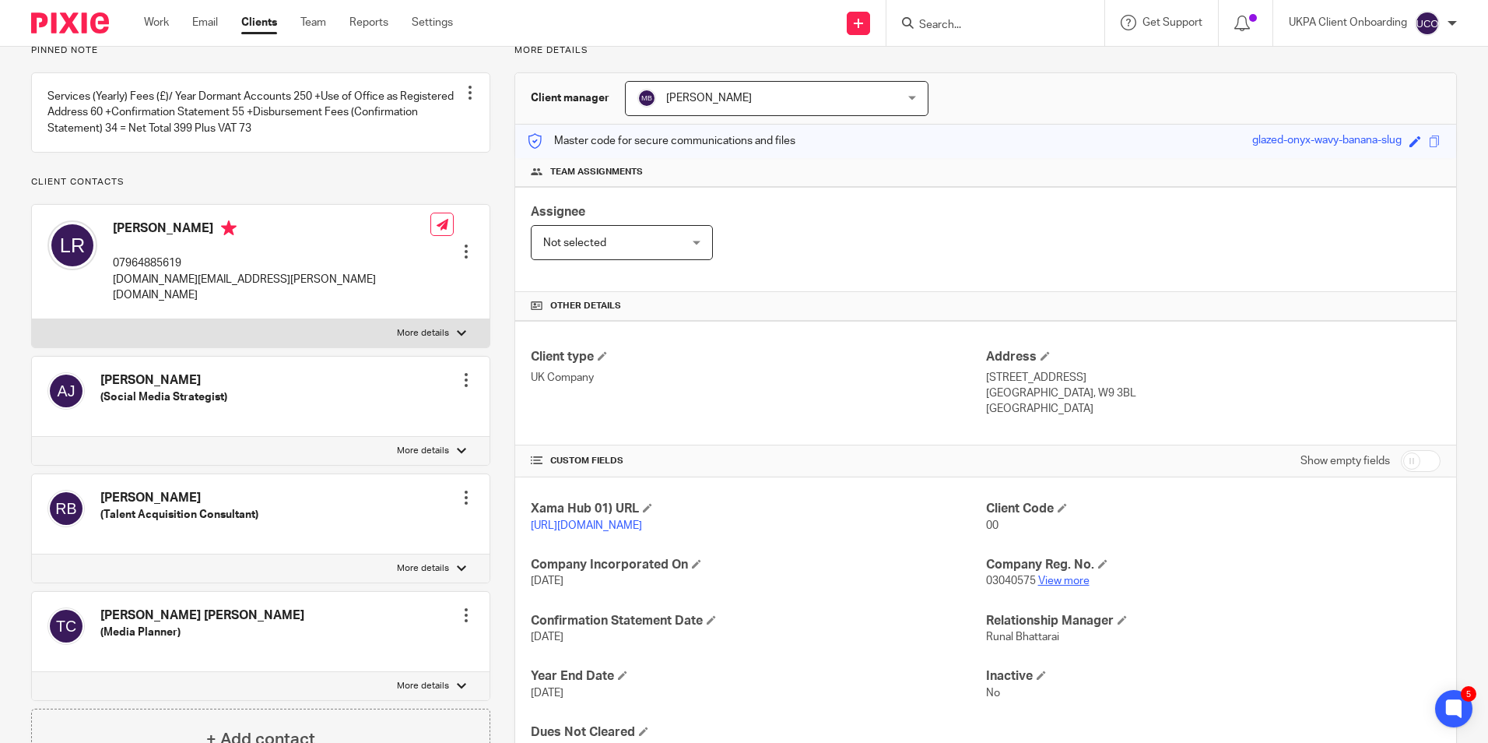
scroll to position [234, 0]
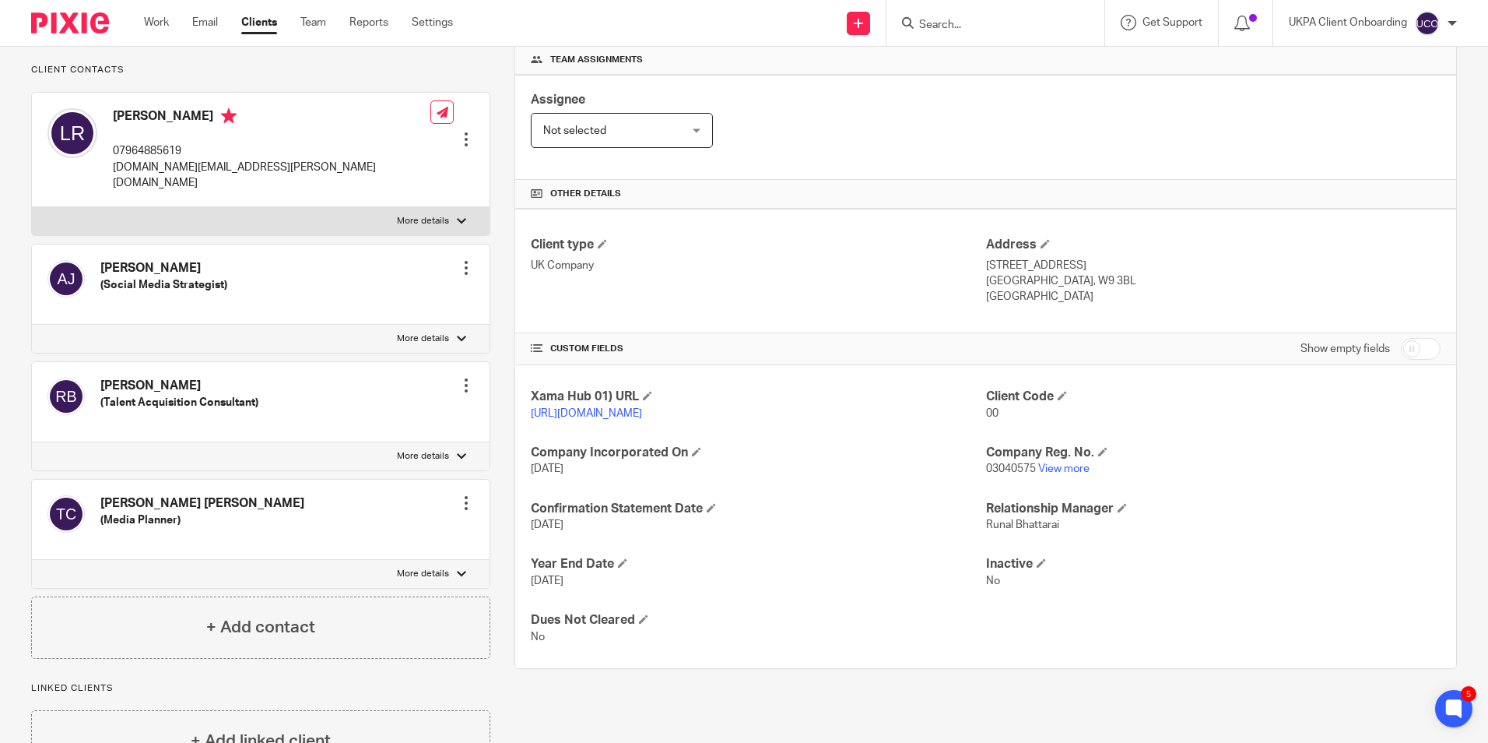
click at [1007, 476] on p "03040575 View more" at bounding box center [1213, 469] width 455 height 16
copy p "03040575"
click at [161, 188] on p "[DOMAIN_NAME][EMAIL_ADDRESS][PERSON_NAME][DOMAIN_NAME]" at bounding box center [272, 176] width 318 height 32
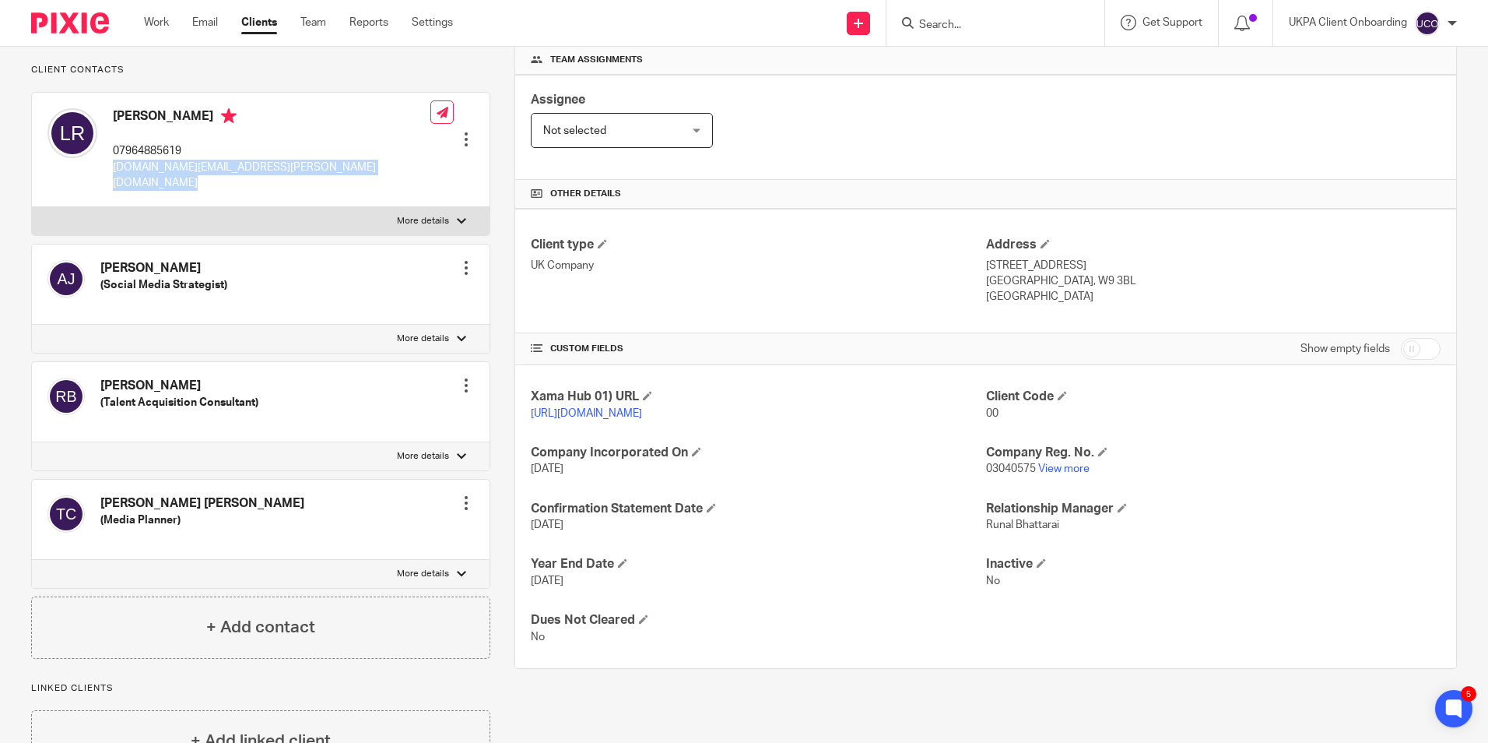
click at [161, 188] on p "[DOMAIN_NAME][EMAIL_ADDRESS][PERSON_NAME][DOMAIN_NAME]" at bounding box center [272, 176] width 318 height 32
copy div "[DOMAIN_NAME][EMAIL_ADDRESS][PERSON_NAME][DOMAIN_NAME]"
click at [160, 159] on p "07964885619" at bounding box center [272, 151] width 318 height 16
copy p "07964885619"
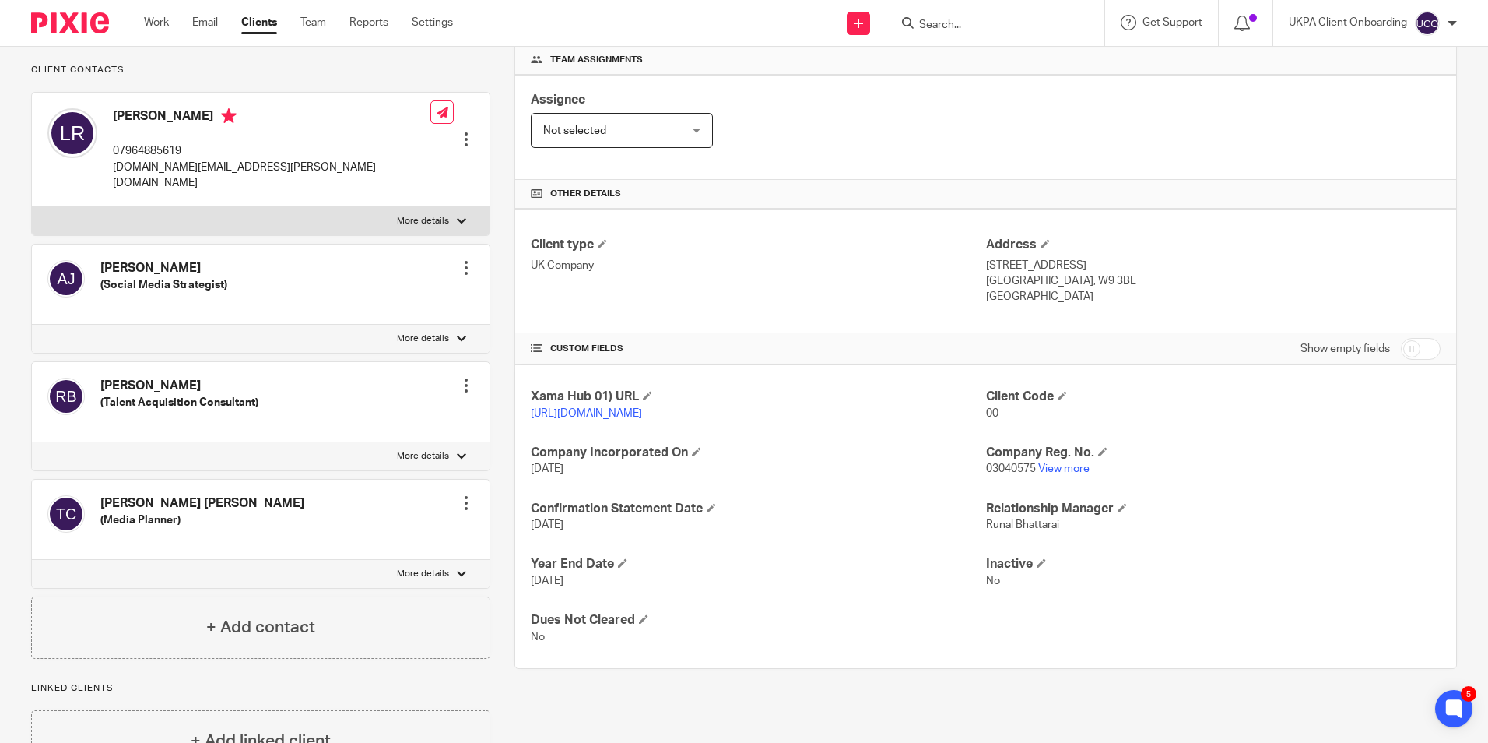
click at [198, 186] on p "[DOMAIN_NAME][EMAIL_ADDRESS][PERSON_NAME][DOMAIN_NAME]" at bounding box center [272, 176] width 318 height 32
copy div "[DOMAIN_NAME][EMAIL_ADDRESS][PERSON_NAME][DOMAIN_NAME]"
